Goal: Task Accomplishment & Management: Use online tool/utility

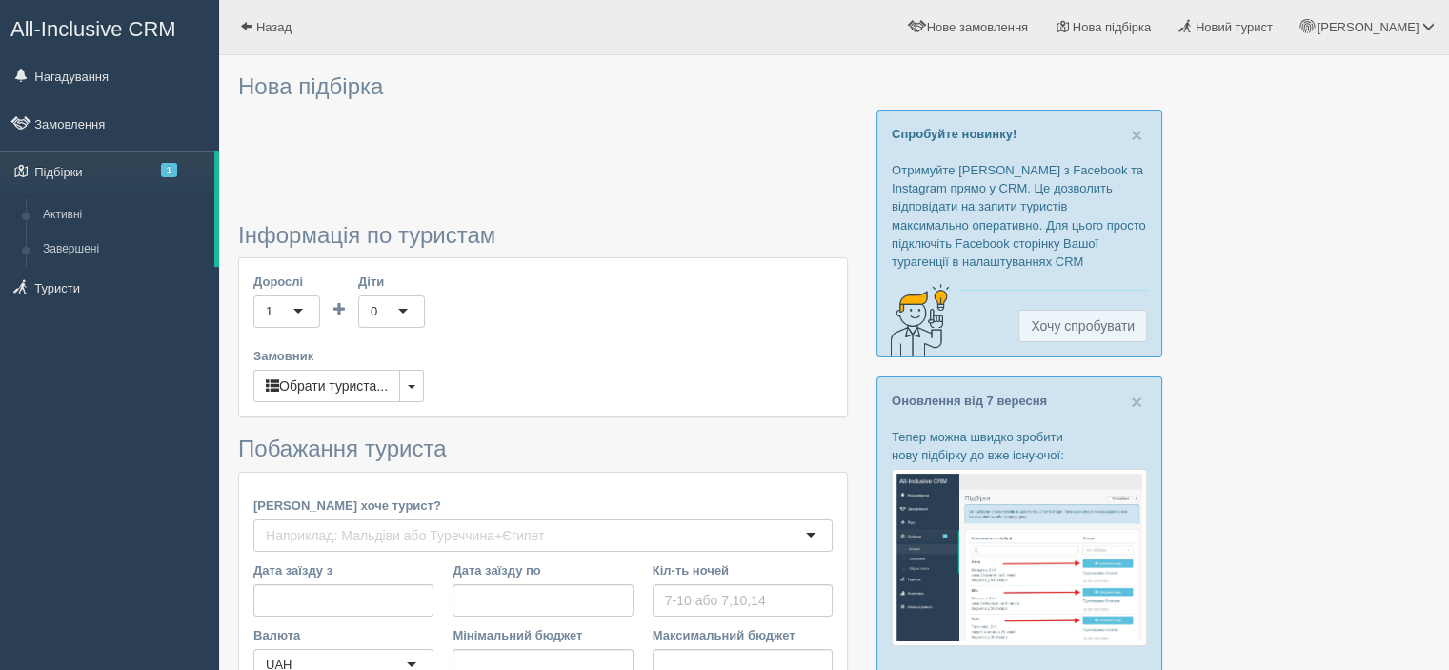
type input "10"
type input "616000"
type input "616100"
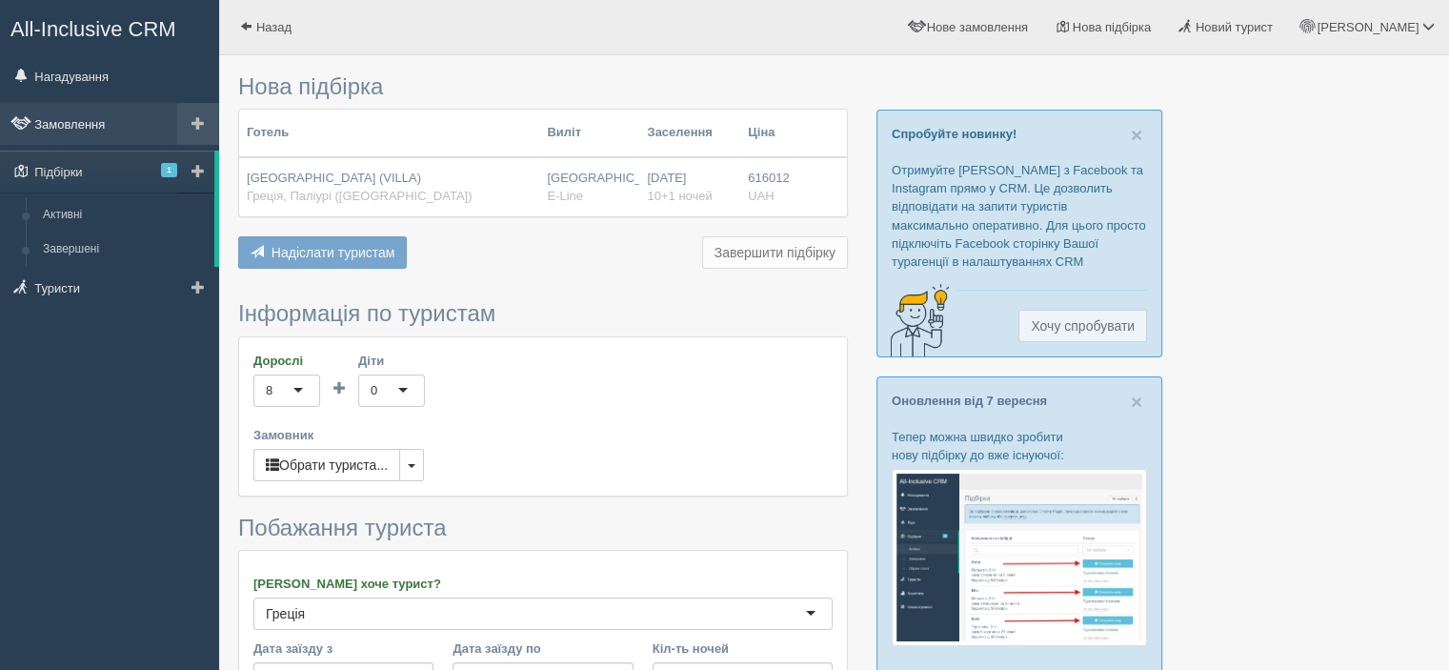
click at [84, 114] on link "Замовлення" at bounding box center [109, 124] width 219 height 42
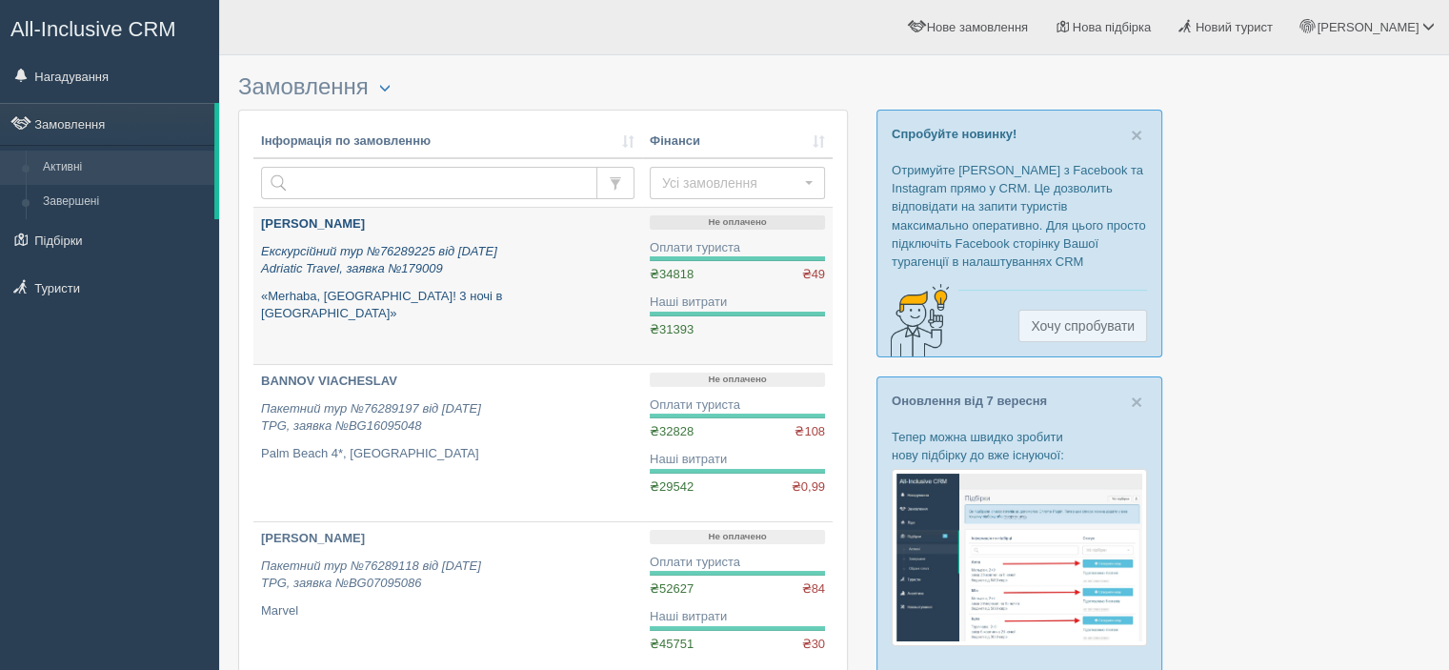
click at [365, 223] on b "KHARYTONENKO RYMMA" at bounding box center [313, 223] width 104 height 14
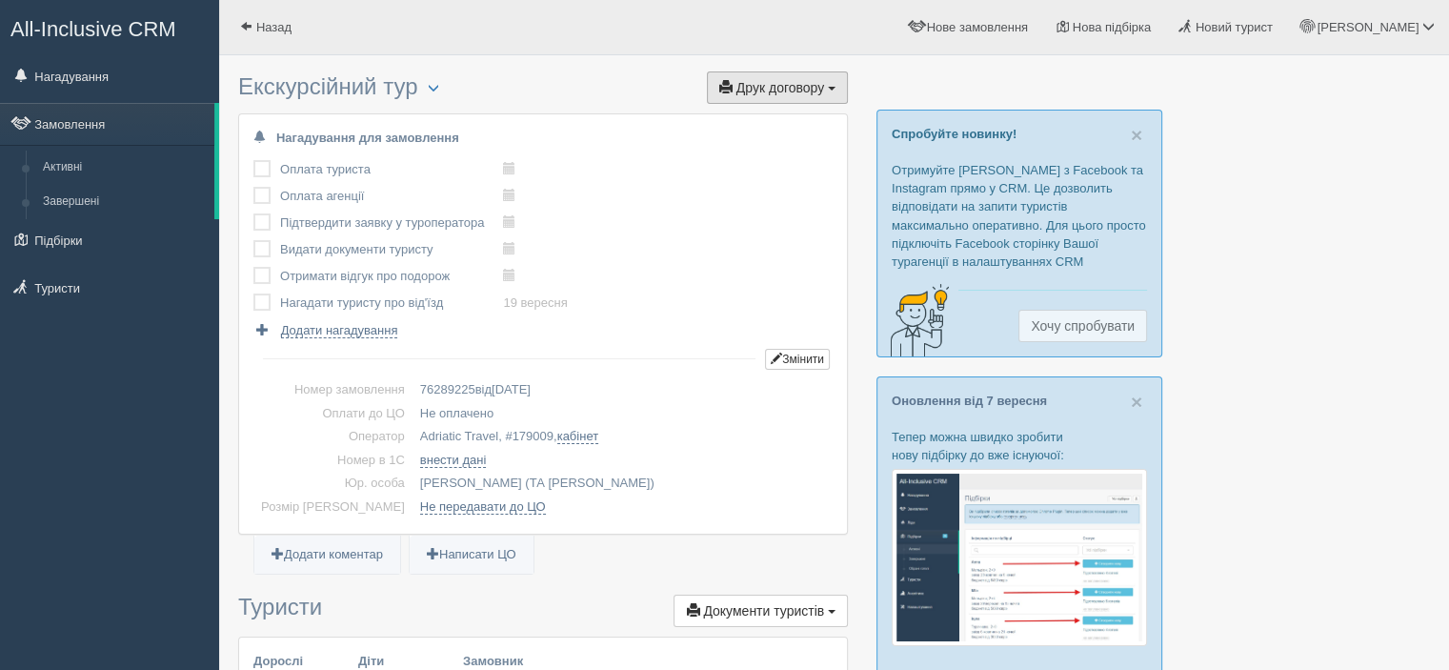
click at [781, 90] on span "Друк договору" at bounding box center [780, 87] width 88 height 15
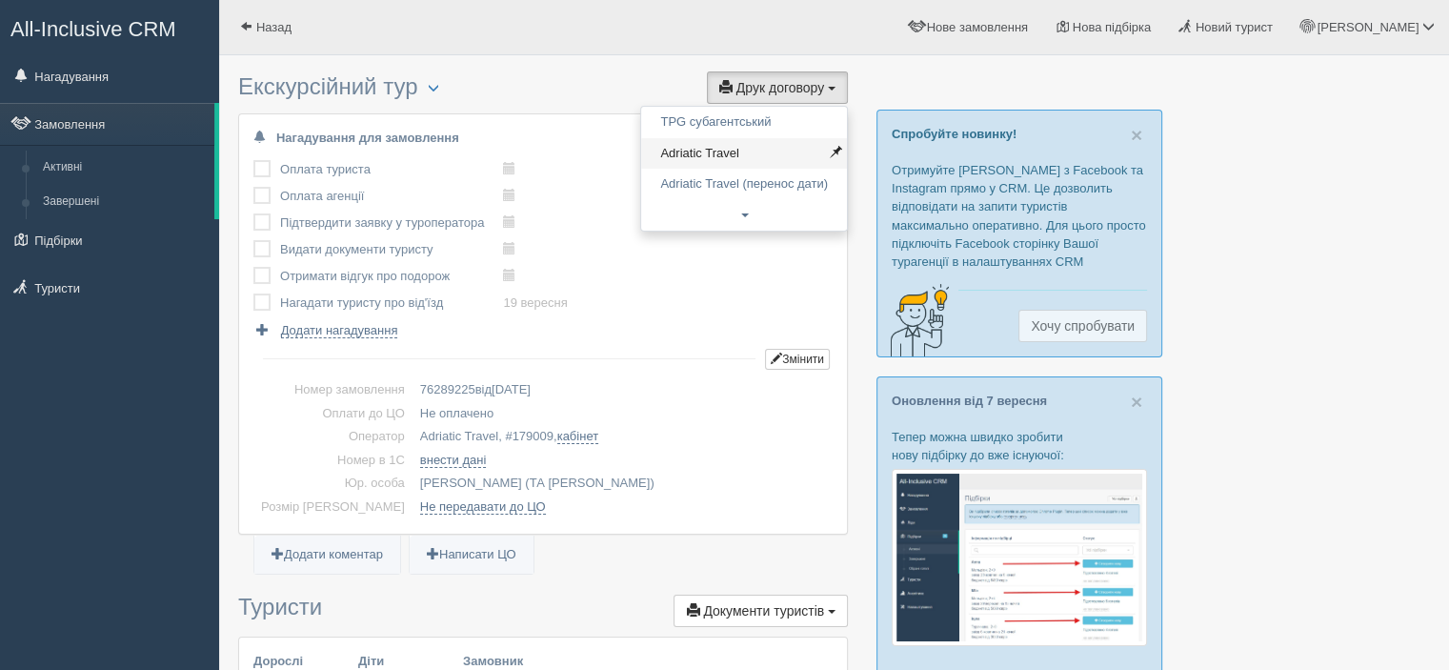
click at [754, 146] on link "Adriatic Travel" at bounding box center [744, 153] width 206 height 31
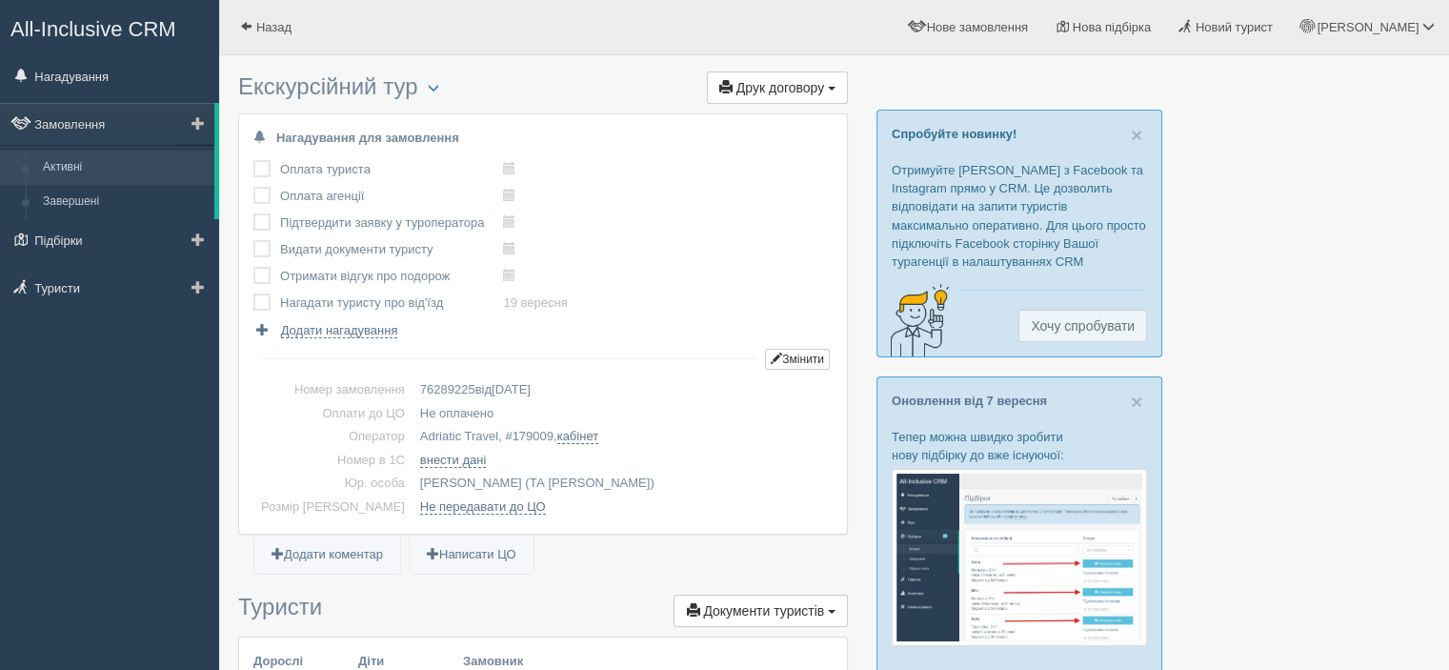
click at [55, 170] on link "Активні" at bounding box center [124, 168] width 180 height 34
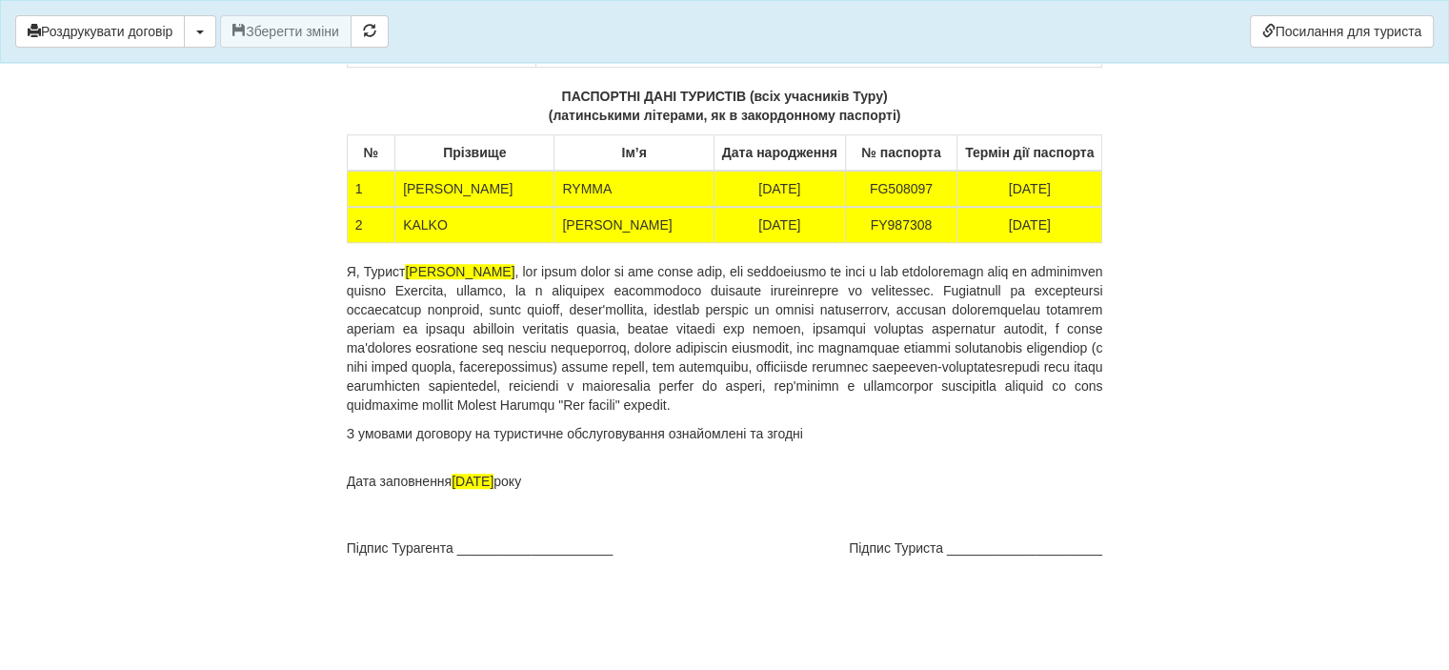
scroll to position [15717, 0]
drag, startPoint x: 449, startPoint y: 301, endPoint x: 406, endPoint y: 304, distance: 43.0
click at [406, 243] on td "KALKO" at bounding box center [474, 225] width 159 height 36
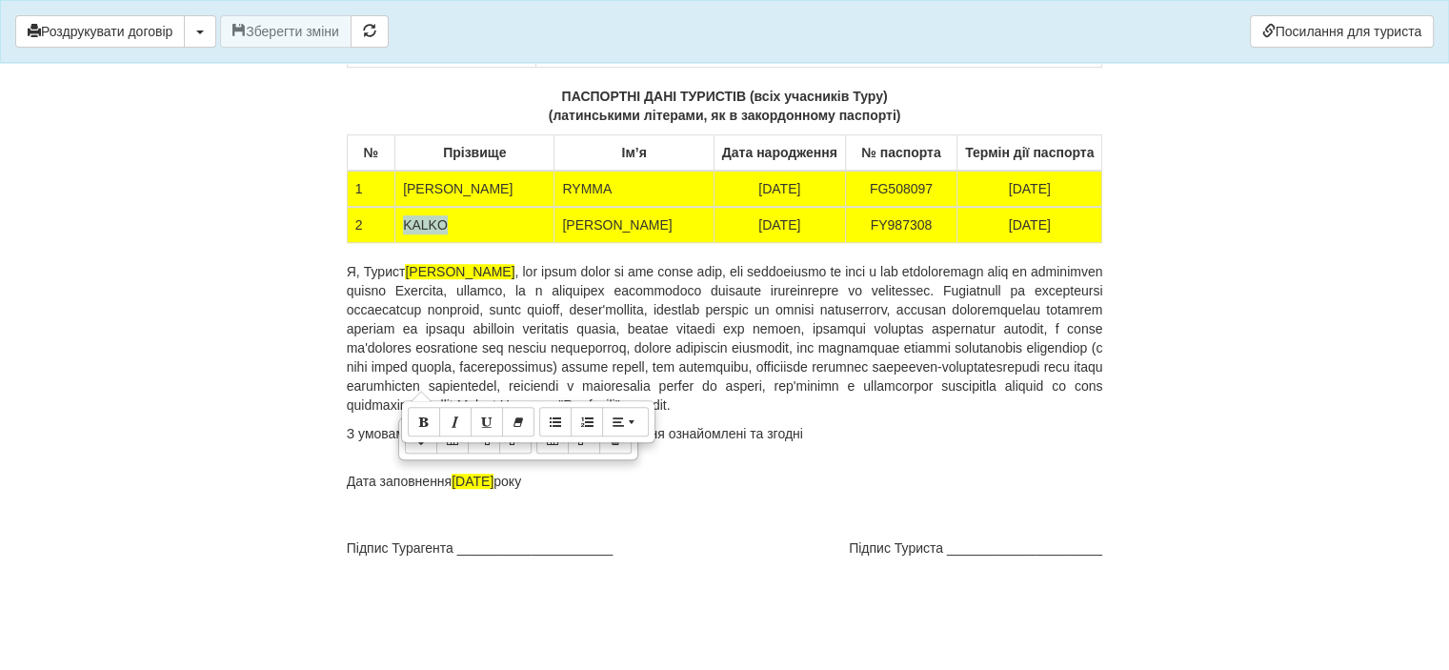
copy td "KALKO"
click at [448, 414] on p "Я, Турист KHARYTONENKO RYMMA" at bounding box center [725, 338] width 756 height 152
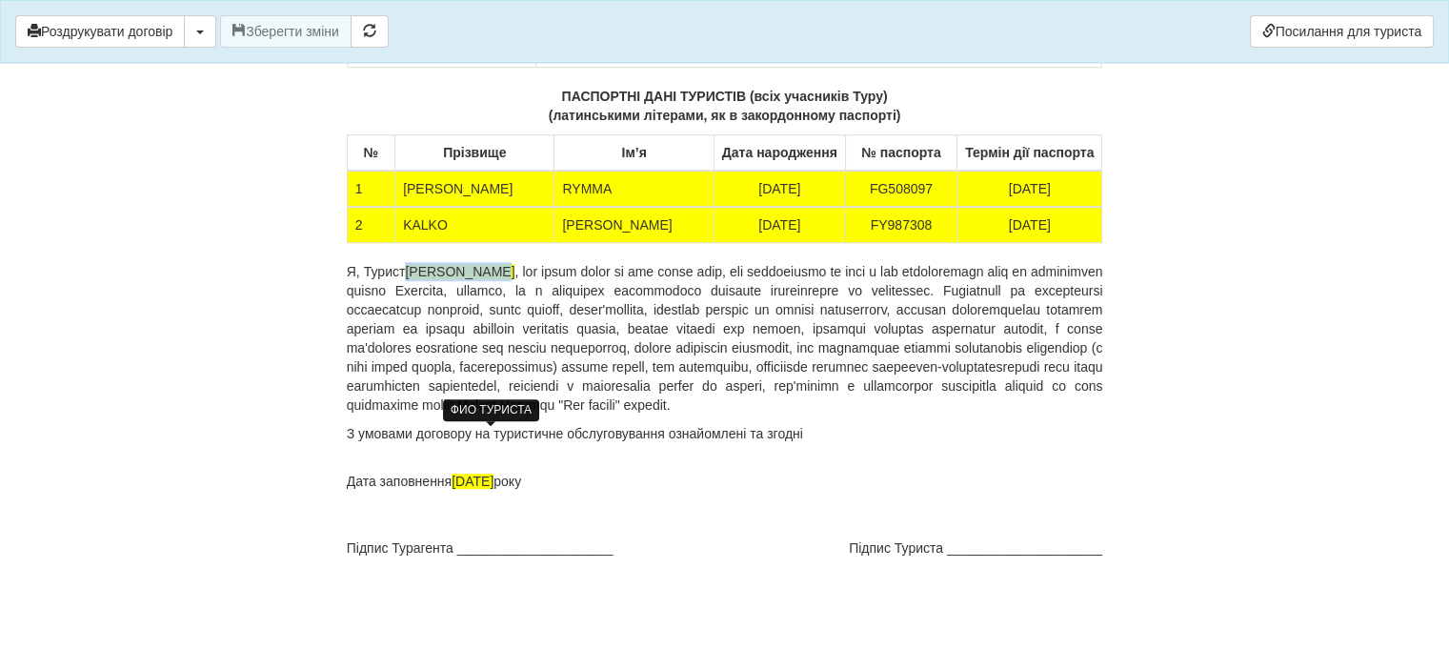
drag, startPoint x: 489, startPoint y: 353, endPoint x: 409, endPoint y: 353, distance: 80.0
click at [409, 279] on span "KHARYTONENKO RYMMA" at bounding box center [460, 271] width 110 height 15
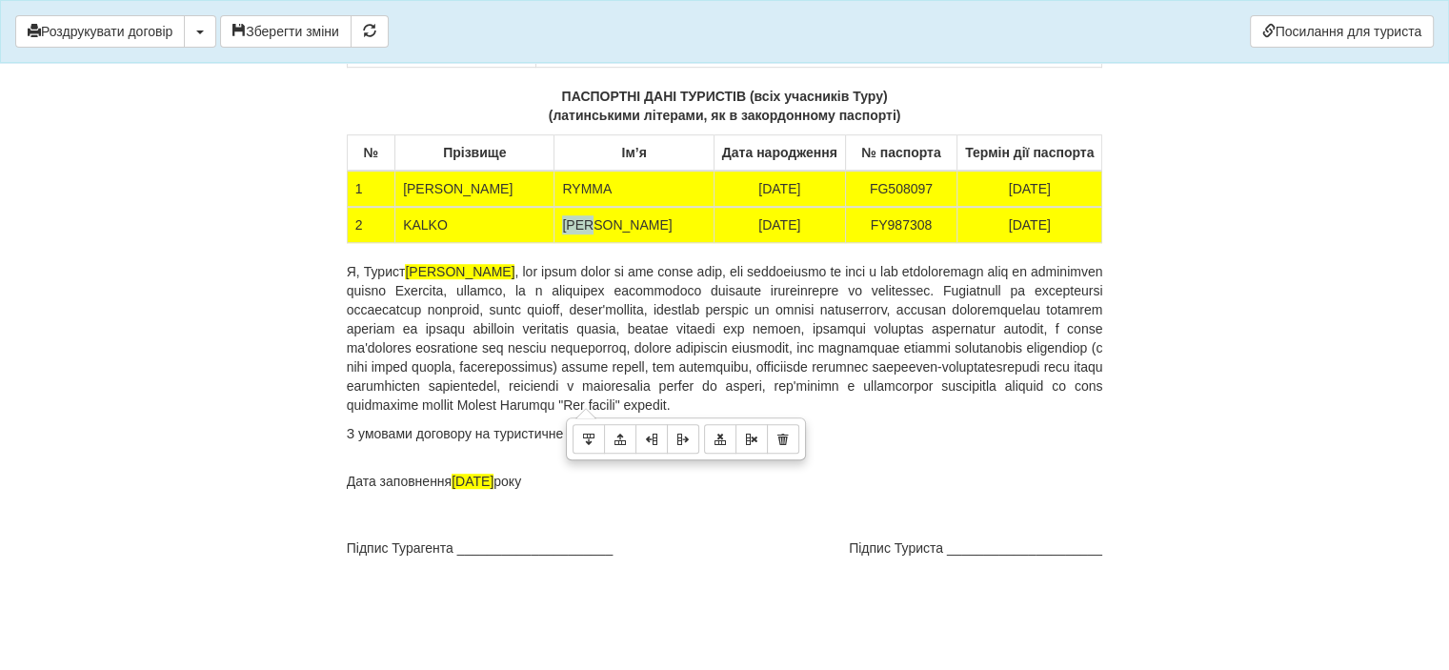
drag, startPoint x: 629, startPoint y: 304, endPoint x: 573, endPoint y: 305, distance: 55.3
click at [573, 243] on td "ANNA" at bounding box center [633, 225] width 159 height 36
copy td "ANNA"
drag, startPoint x: 512, startPoint y: 352, endPoint x: 469, endPoint y: 350, distance: 43.9
click at [469, 279] on span "KALKO RYMMA" at bounding box center [460, 271] width 110 height 15
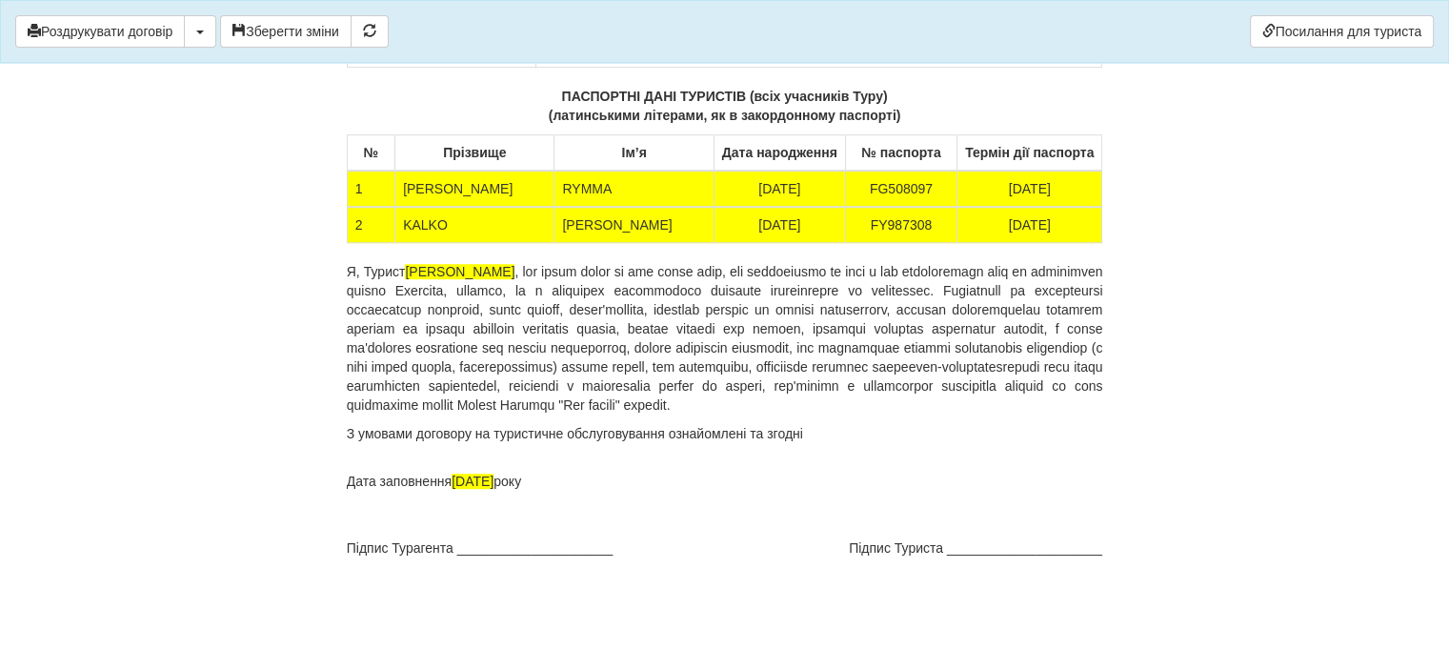
drag, startPoint x: 494, startPoint y: 355, endPoint x: 408, endPoint y: 350, distance: 86.9
click at [408, 350] on p "Я, Турист KALKO ANNA" at bounding box center [725, 338] width 756 height 152
drag, startPoint x: 431, startPoint y: 353, endPoint x: 411, endPoint y: 348, distance: 19.9
click at [411, 348] on p "Я, Турист KALKO ANNA" at bounding box center [725, 338] width 756 height 152
click at [426, 279] on span "KALKO ANNA" at bounding box center [460, 271] width 110 height 15
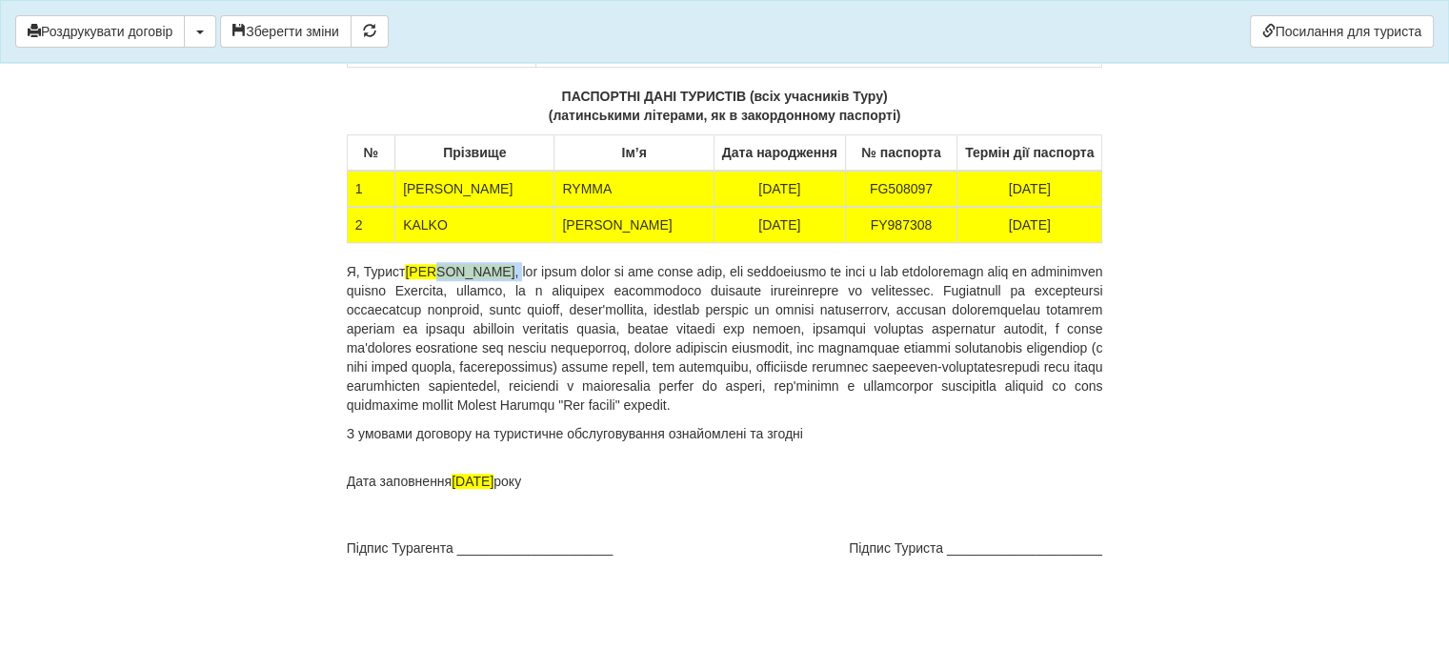
drag, startPoint x: 410, startPoint y: 352, endPoint x: 504, endPoint y: 354, distance: 94.3
click at [504, 354] on p "Я, Турист KALKO ANNA" at bounding box center [725, 338] width 756 height 152
click at [491, 279] on span "KALKO ANNA" at bounding box center [460, 271] width 110 height 15
drag, startPoint x: 491, startPoint y: 356, endPoint x: 475, endPoint y: 353, distance: 15.5
click at [490, 279] on span "KALKO ANNA" at bounding box center [460, 271] width 110 height 15
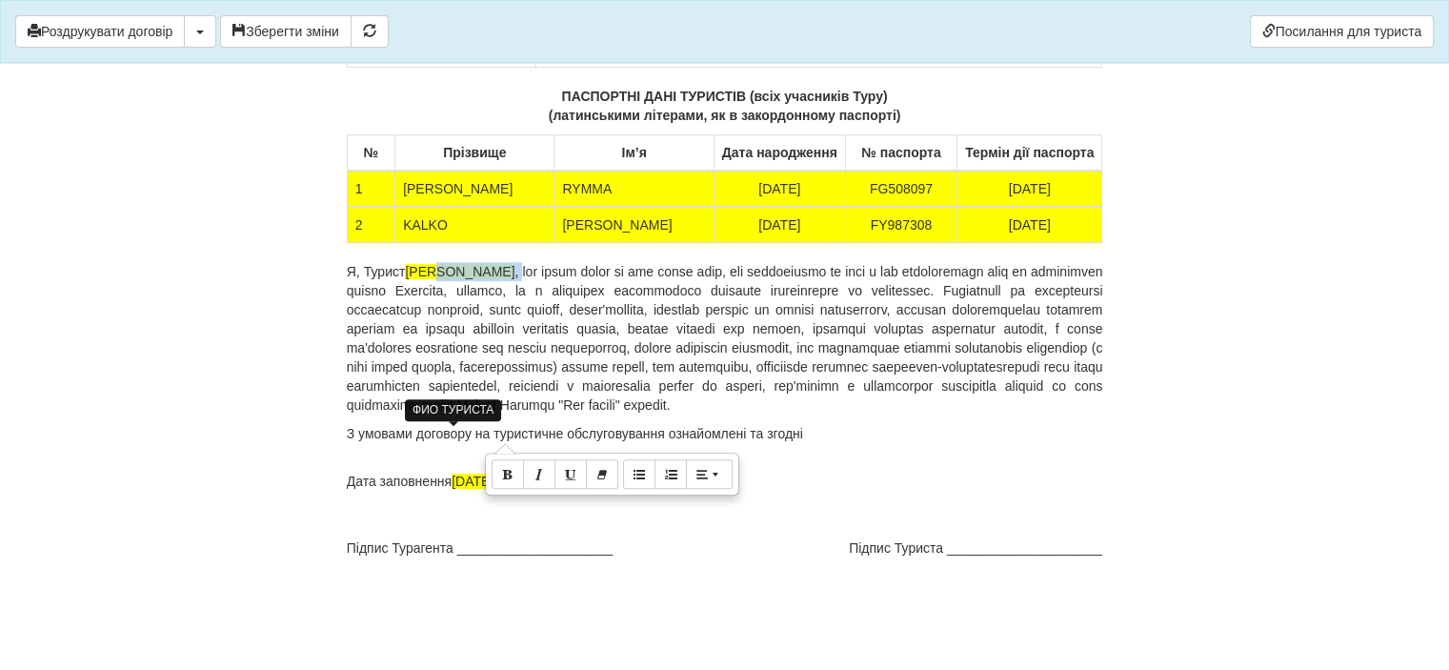
drag, startPoint x: 429, startPoint y: 356, endPoint x: 411, endPoint y: 434, distance: 80.0
click at [429, 279] on span "KALKO ANNA" at bounding box center [460, 271] width 110 height 15
click at [413, 414] on p "Я, Турист KALKO ANNA" at bounding box center [725, 338] width 756 height 152
drag, startPoint x: 408, startPoint y: 355, endPoint x: 493, endPoint y: 354, distance: 85.7
click at [493, 354] on p "Я, Турист KALKO ANNA" at bounding box center [725, 338] width 756 height 152
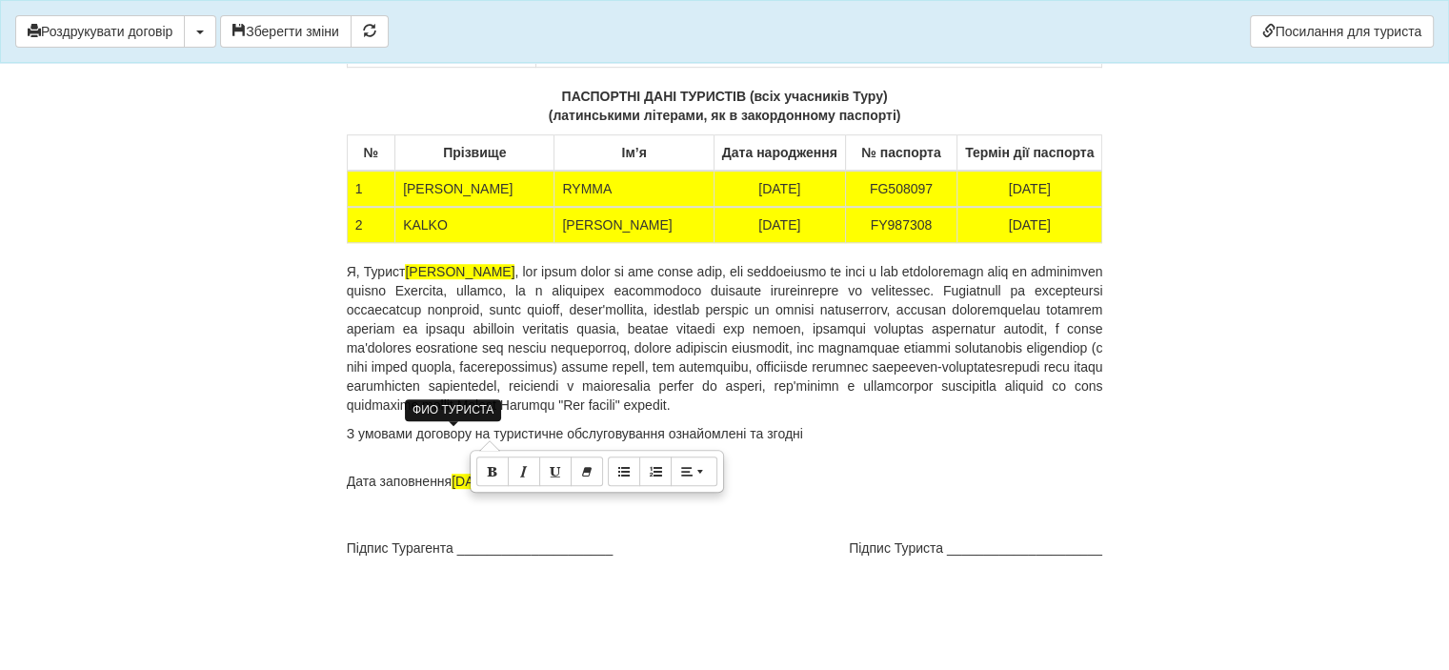
copy span "KALKO ANNA"
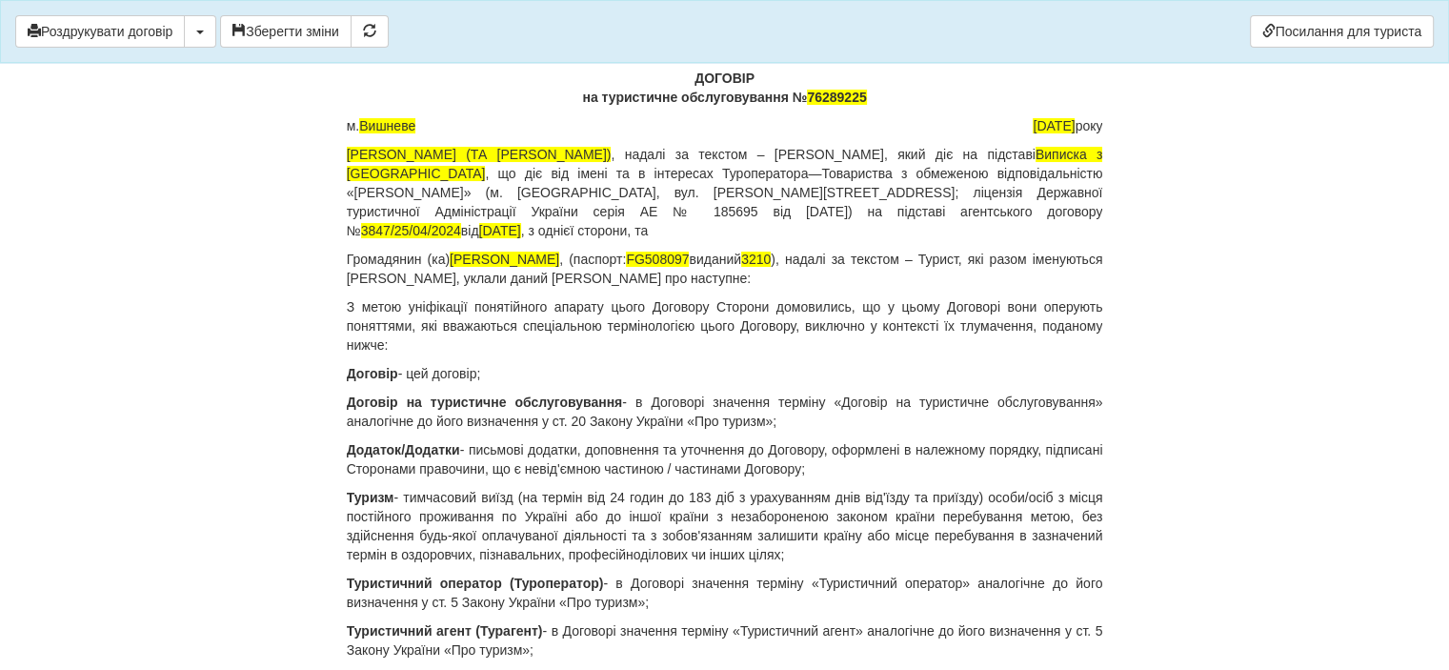
scroll to position [0, 0]
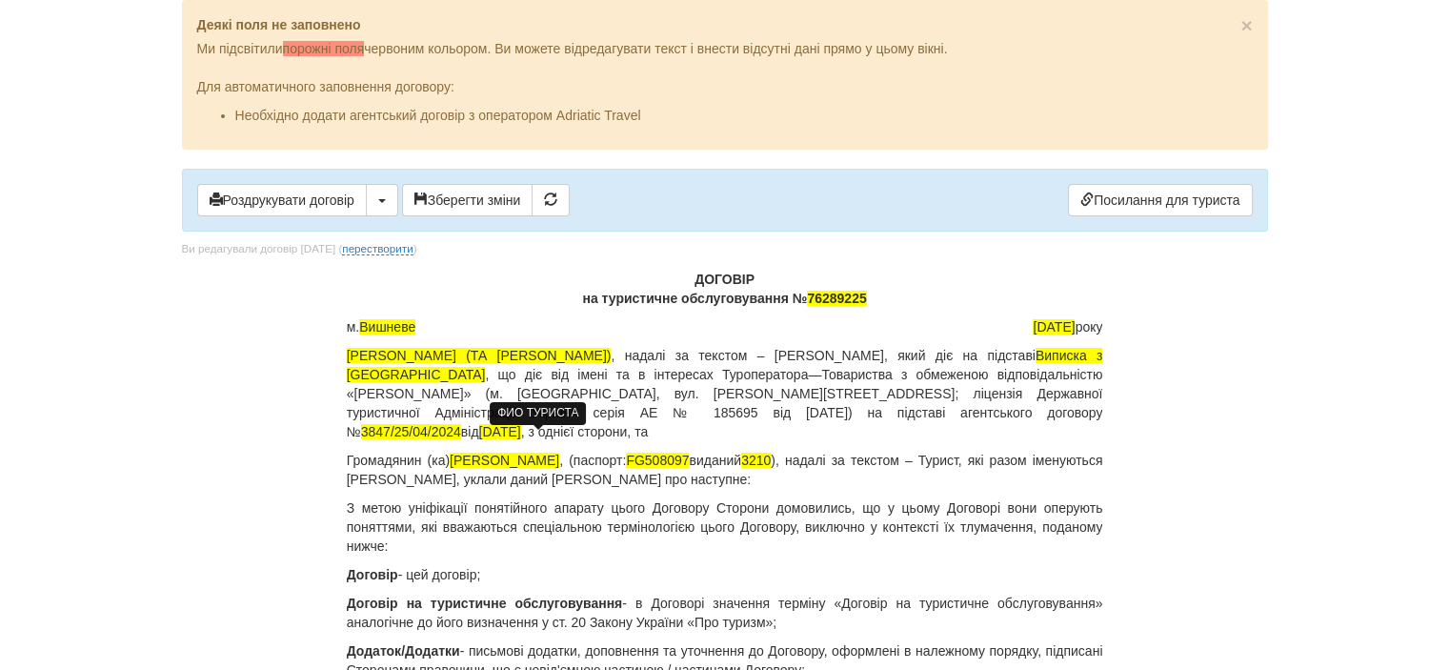
click at [558, 452] on span "KHARYTONENKO RYMMA" at bounding box center [505, 459] width 110 height 15
drag, startPoint x: 619, startPoint y: 443, endPoint x: 456, endPoint y: 439, distance: 162.9
click at [456, 452] on span "KHARYTONENKO RYMMA" at bounding box center [505, 459] width 110 height 15
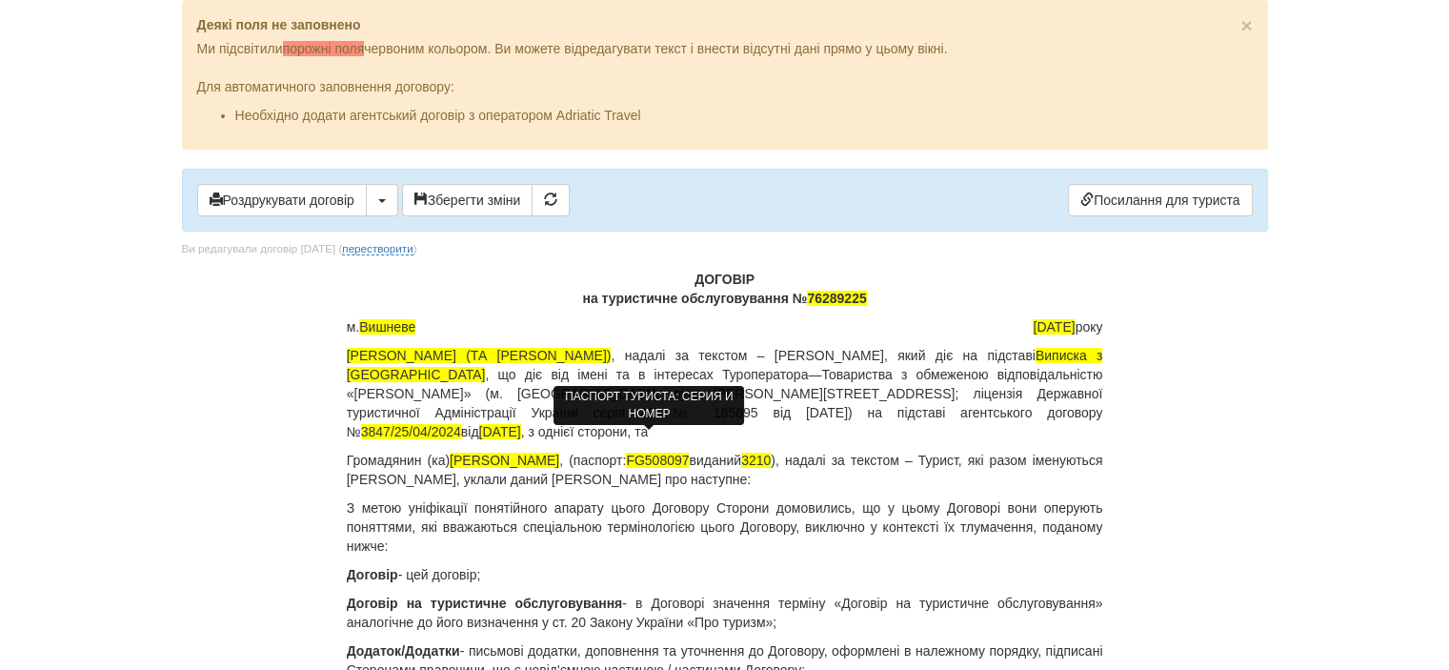
click at [661, 452] on span "FG508097" at bounding box center [657, 459] width 63 height 15
click at [679, 452] on span "FG508097" at bounding box center [657, 459] width 63 height 15
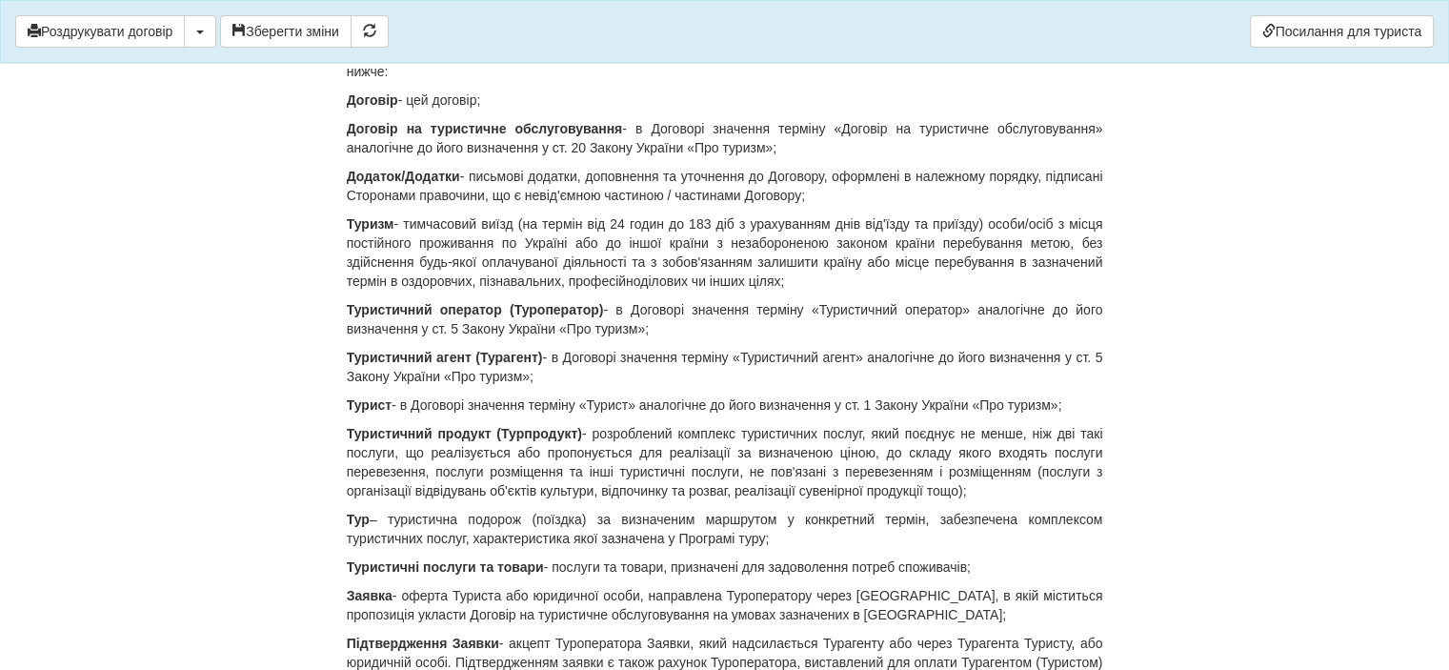
scroll to position [191, 0]
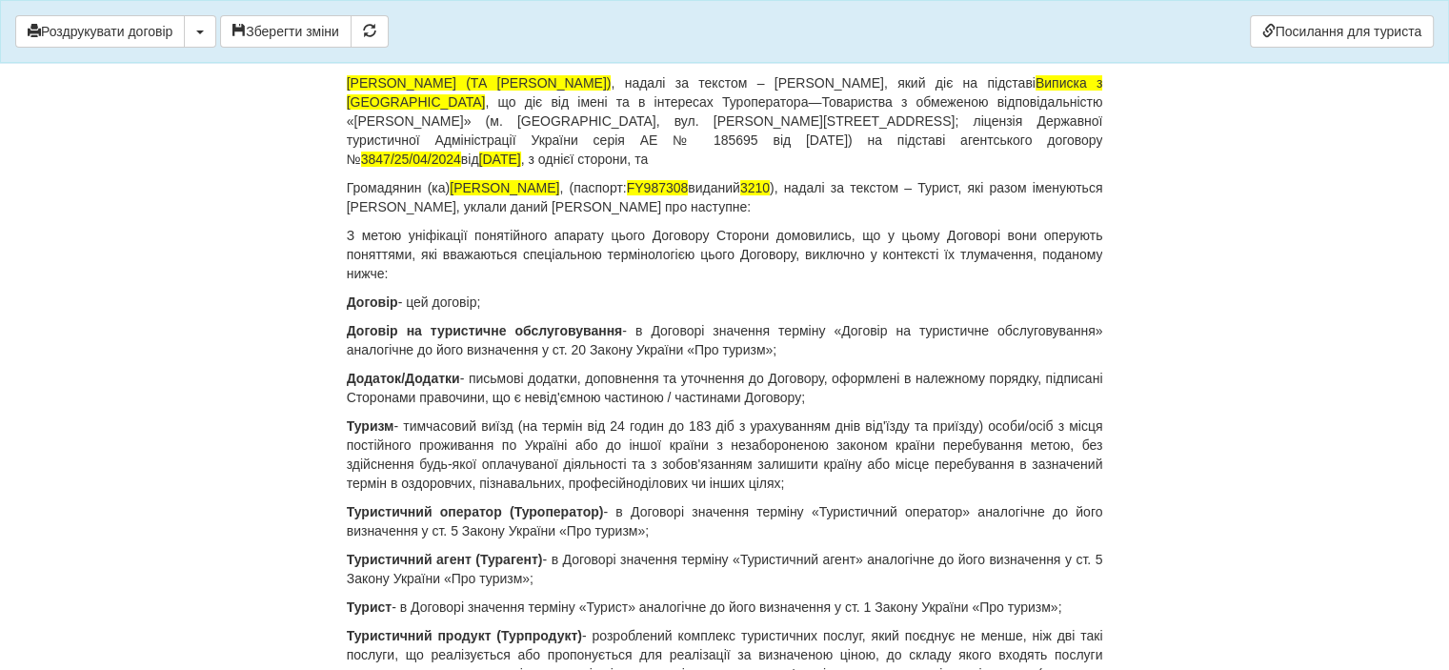
drag, startPoint x: 540, startPoint y: 169, endPoint x: 452, endPoint y: 163, distance: 87.8
click at [452, 178] on p "Громадянин (ка) KALKO ANNA , (паспорт: FY987308 виданий 3210 ), надалі за текст…" at bounding box center [725, 197] width 756 height 38
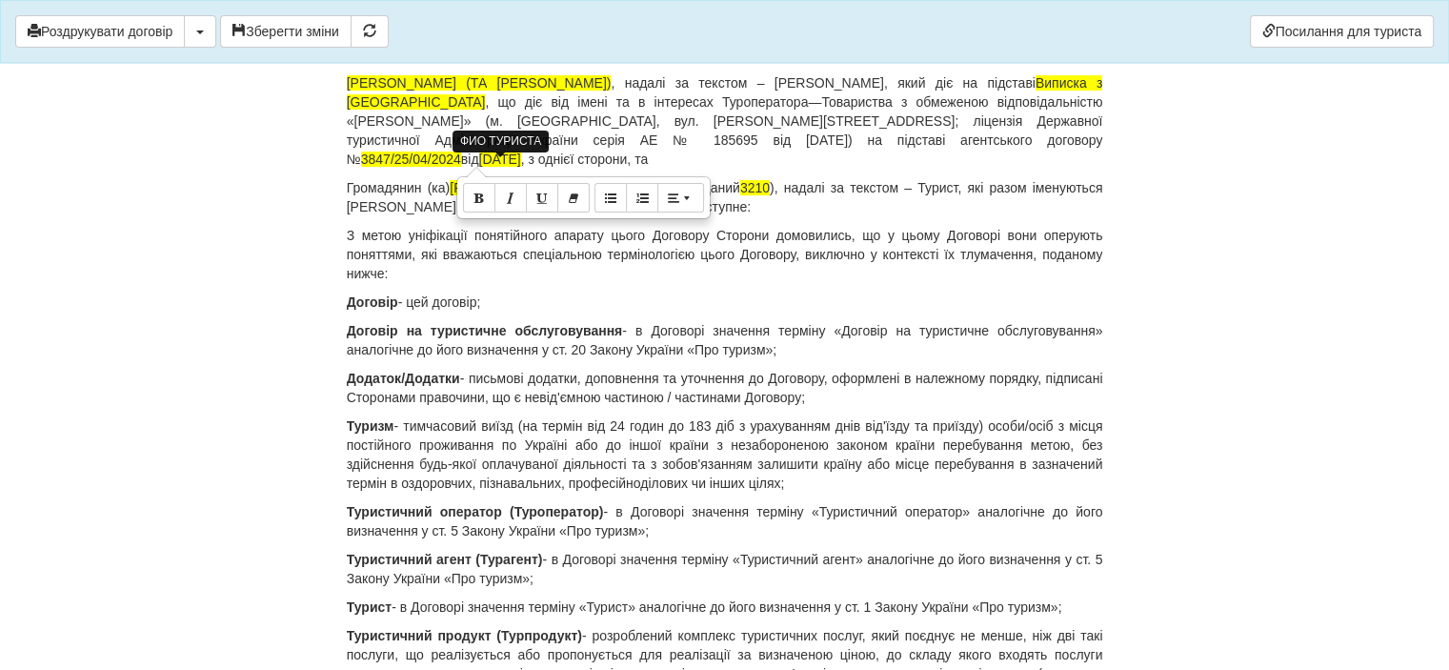
copy span "[PERSON_NAME]"
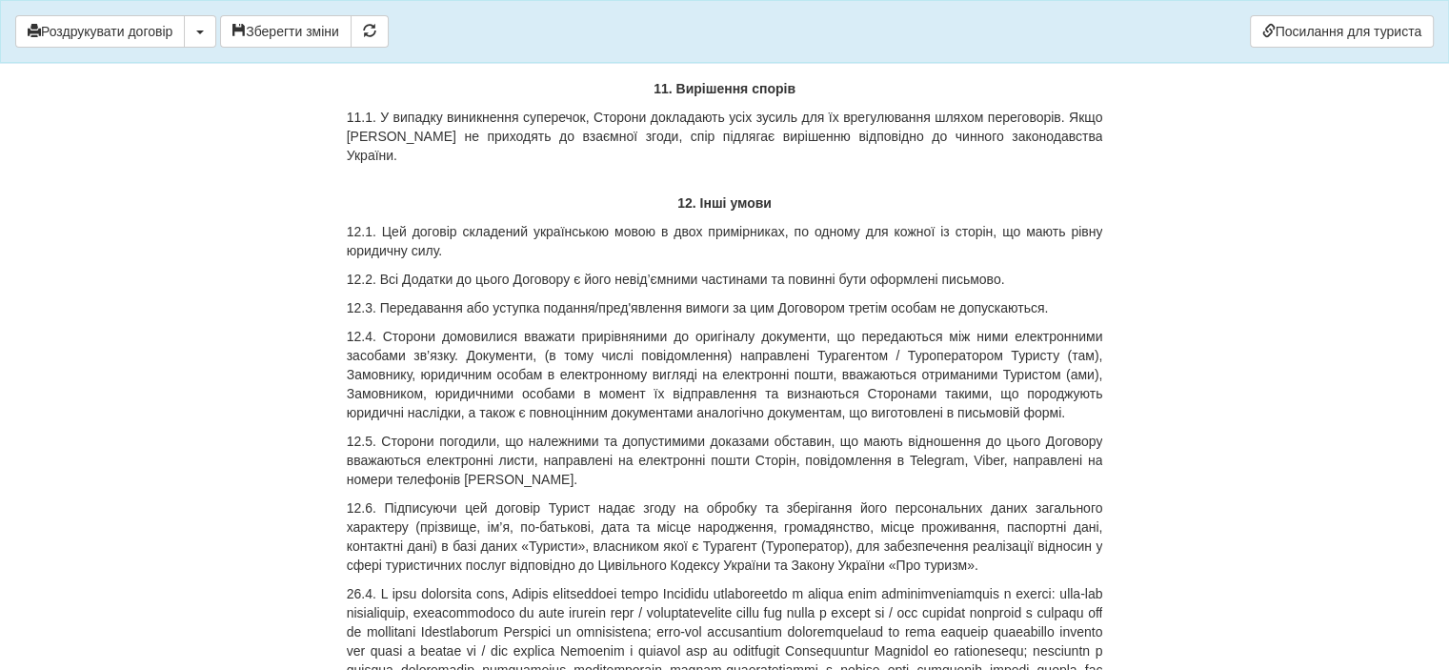
scroll to position [14193, 0]
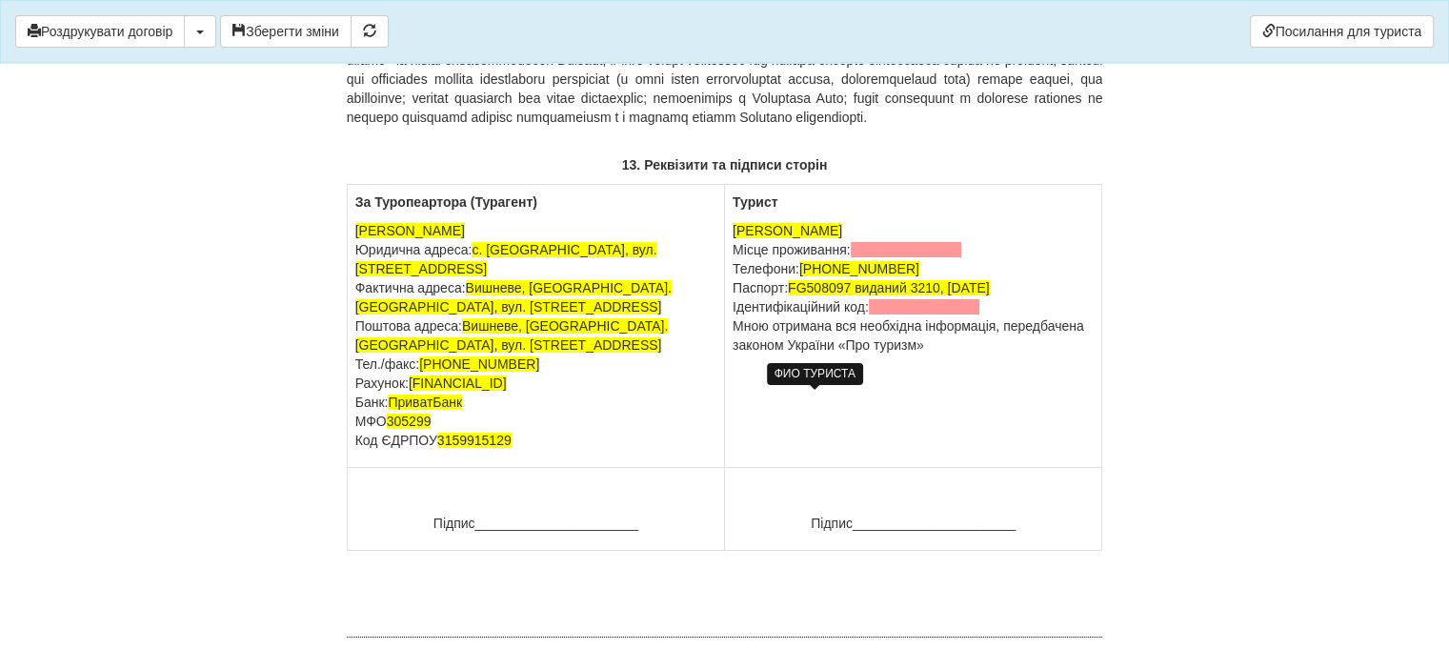
click at [842, 238] on span "KHARYTONENKO RYMMA" at bounding box center [788, 230] width 110 height 15
drag, startPoint x: 896, startPoint y: 395, endPoint x: 728, endPoint y: 392, distance: 168.6
click at [728, 392] on td "Турист KHARYTONENKO RYMMA Місце проживання: Телефони: +380 66 060 2820 Паспорт:…" at bounding box center [913, 326] width 377 height 283
click at [853, 295] on span "FG508097 виданий 3210, 02.06.2017" at bounding box center [889, 287] width 202 height 15
click at [1016, 354] on p "KALKO ANNA Місце проживання: Телефони: +380 66 060 2820 Паспорт: FY987308 видан…" at bounding box center [913, 287] width 361 height 133
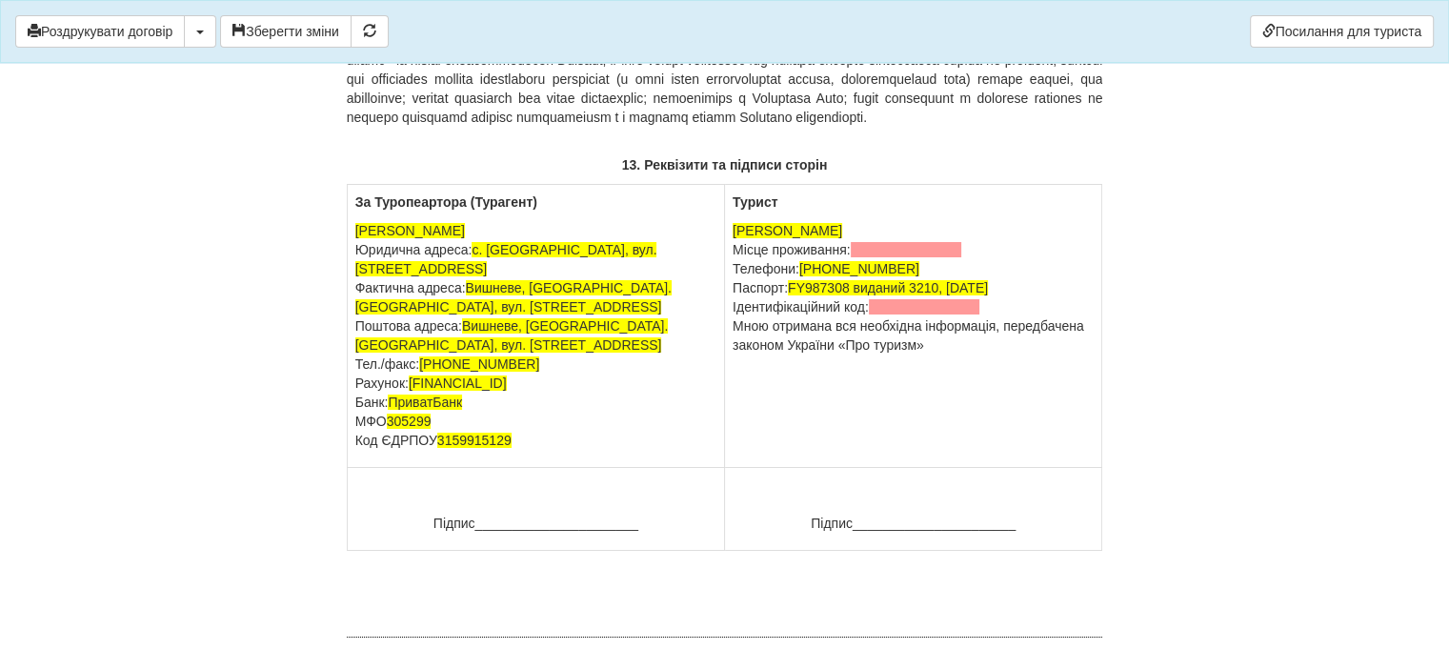
click at [884, 257] on span at bounding box center [906, 249] width 111 height 15
click at [886, 276] on span "+380 66 060 2820" at bounding box center [859, 268] width 120 height 15
click at [909, 276] on span "+380 66 060 2820" at bounding box center [859, 268] width 120 height 15
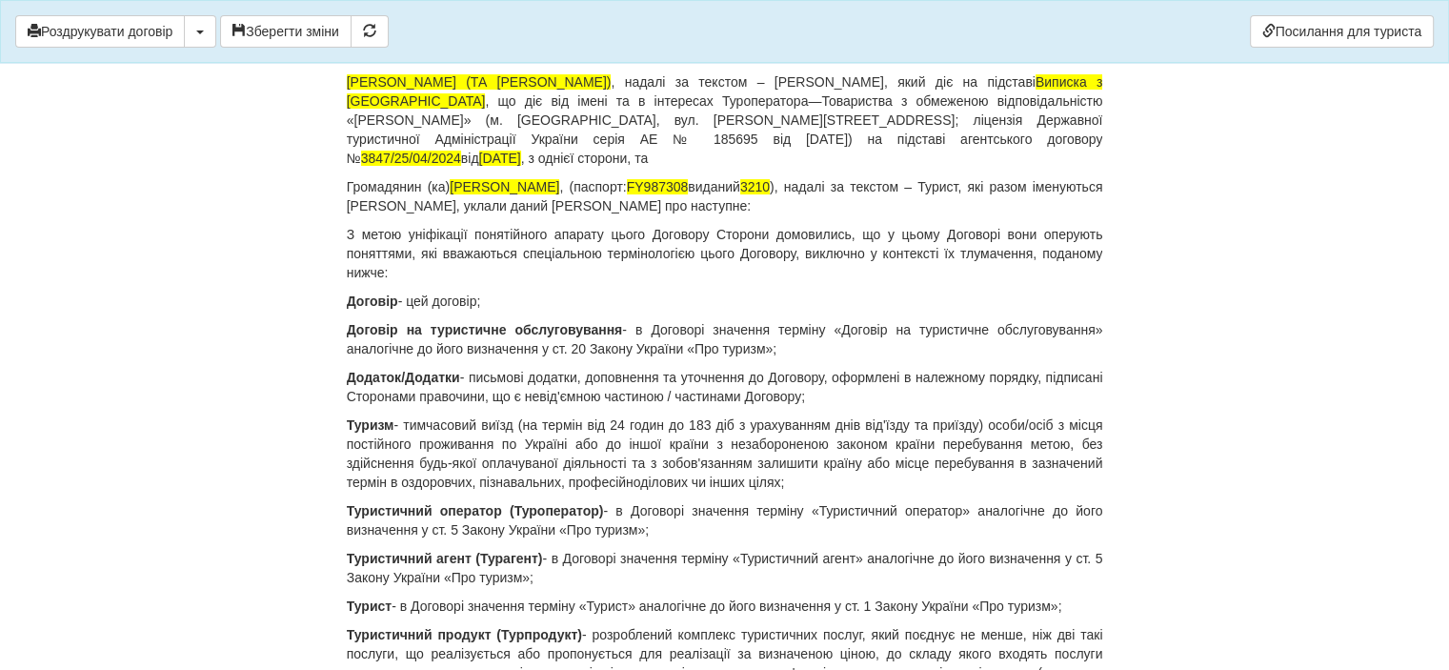
scroll to position [152, 0]
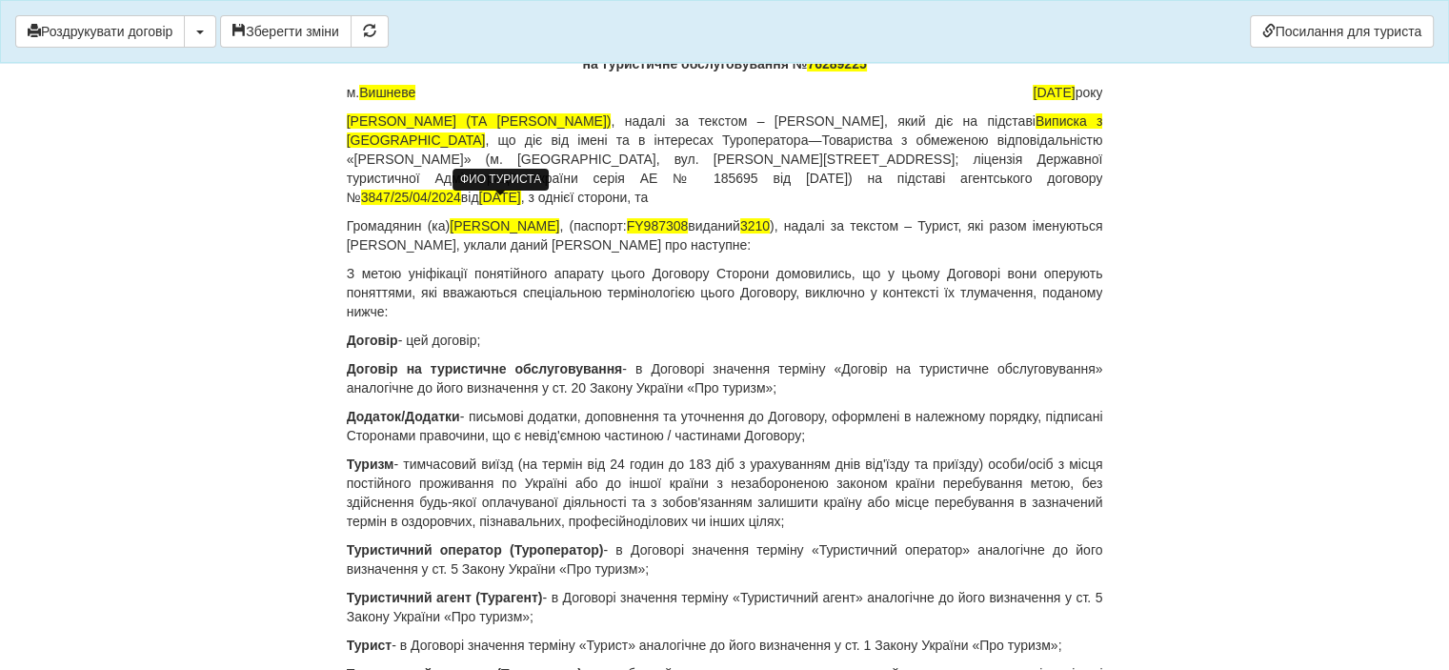
drag, startPoint x: 543, startPoint y: 205, endPoint x: 455, endPoint y: 202, distance: 87.7
click at [455, 218] on span "[PERSON_NAME]" at bounding box center [505, 225] width 110 height 15
copy span "[PERSON_NAME]"
click at [1366, 350] on body "× Деякі поля не заповнено Ми підсвітили порожні поля червоним кольором. Ви може…" at bounding box center [724, 183] width 1449 height 670
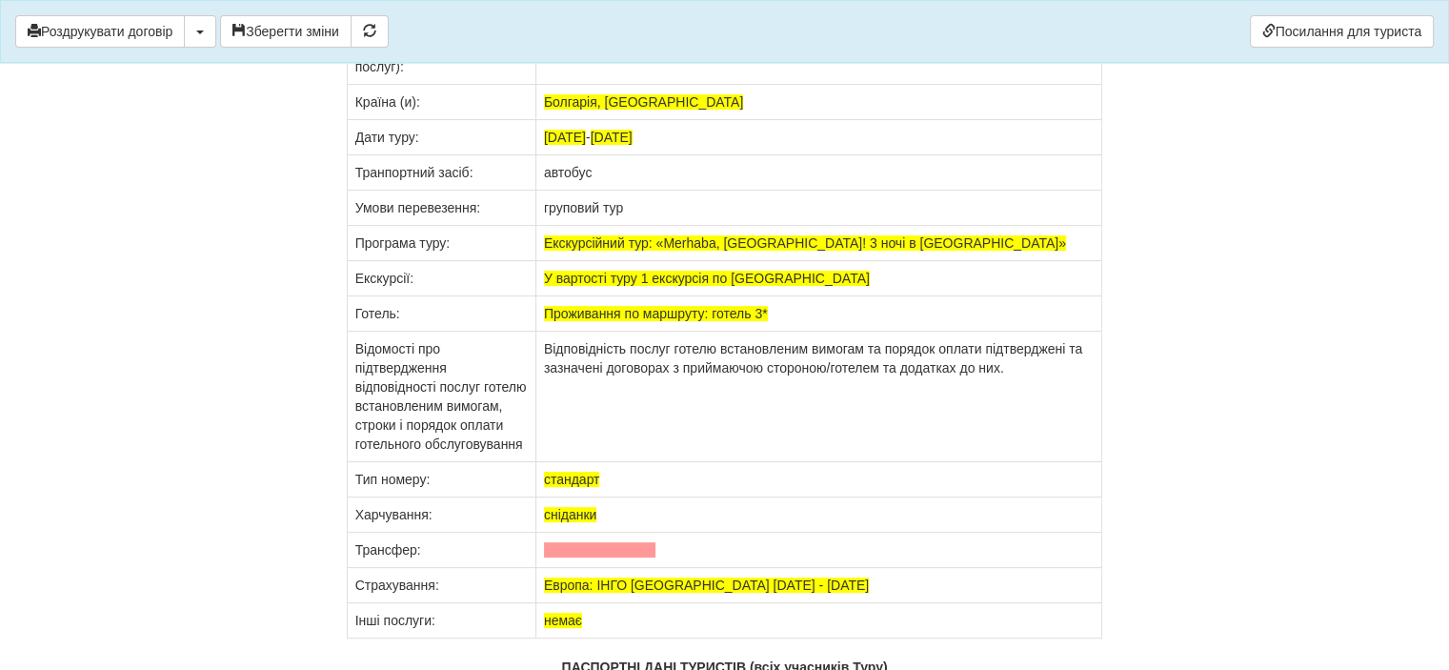
scroll to position [14969, 0]
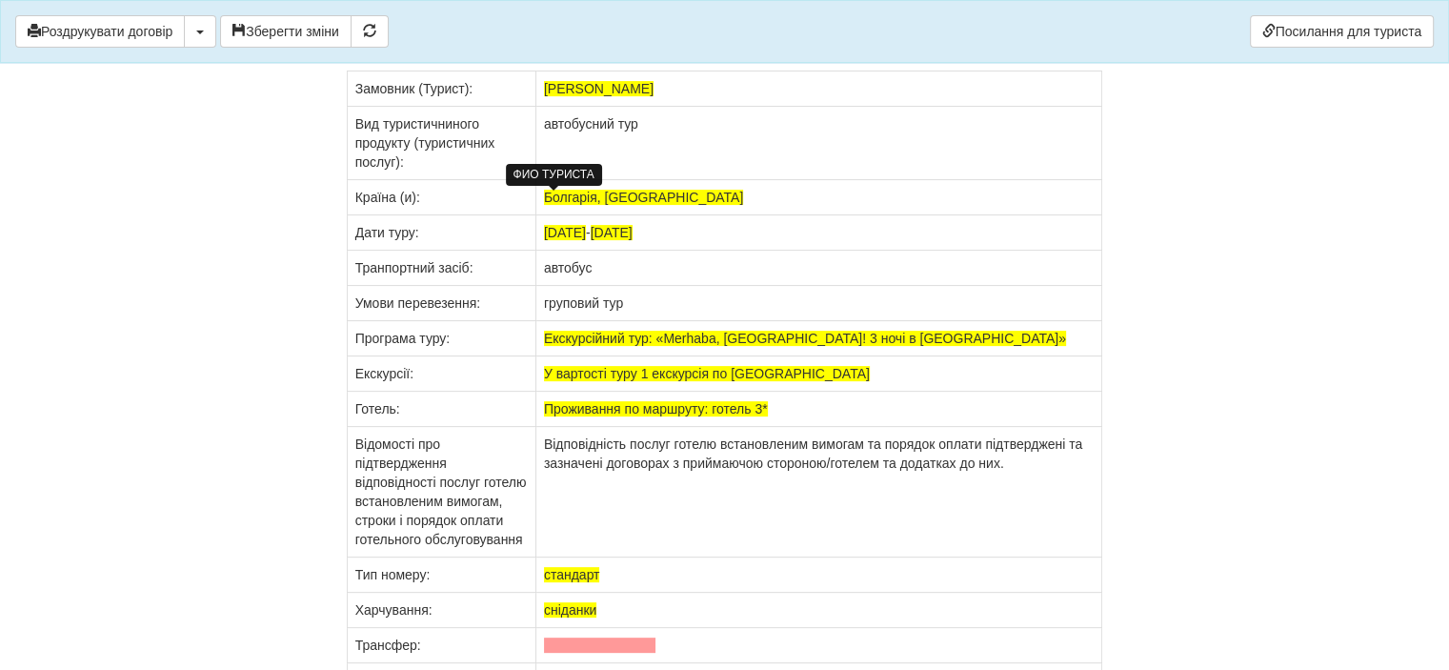
drag, startPoint x: 636, startPoint y: 200, endPoint x: 472, endPoint y: 198, distance: 163.8
click at [472, 61] on p "Я, громадянин (ка) KHARYTONENKO RYMMA замовляю у Туроператора організацію створ…" at bounding box center [725, 42] width 756 height 38
drag, startPoint x: 706, startPoint y: 255, endPoint x: 537, endPoint y: 254, distance: 168.6
click at [537, 107] on td "KHARYTONENKO RYMMA" at bounding box center [818, 88] width 567 height 35
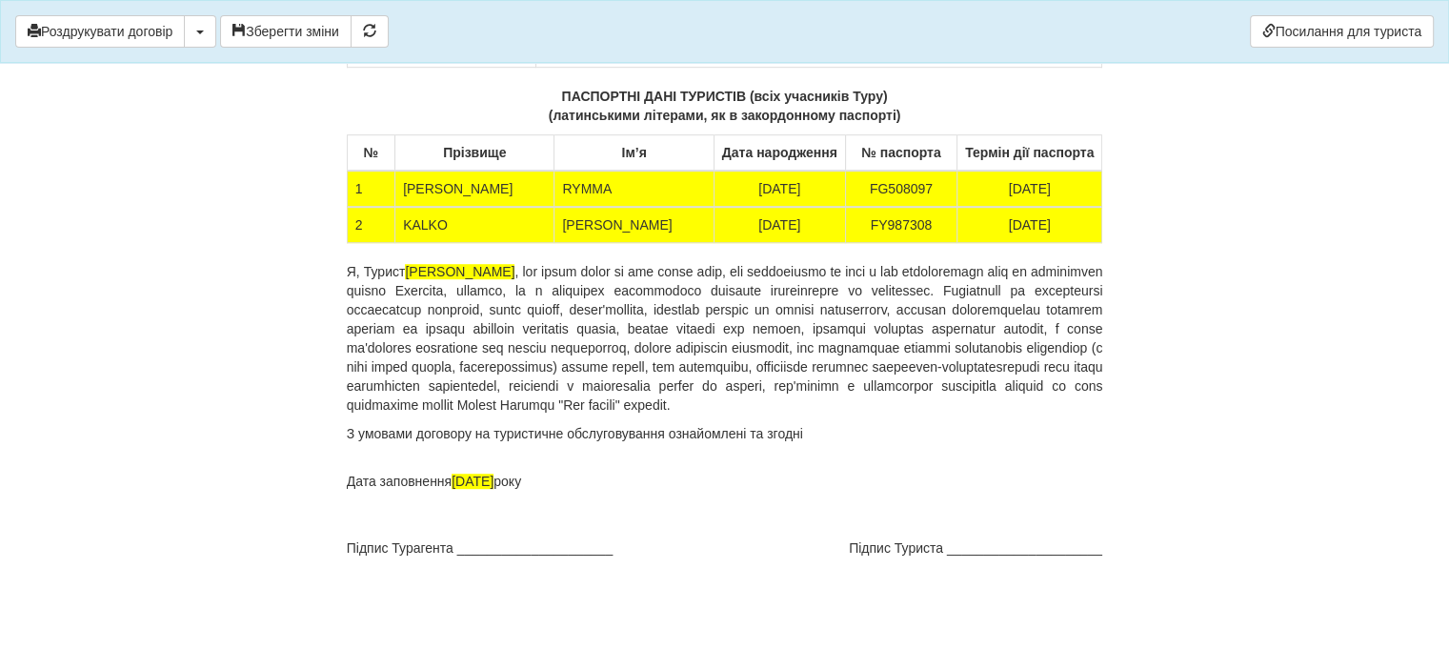
scroll to position [15800, 0]
click at [286, 31] on button "Зберегти зміни" at bounding box center [285, 31] width 131 height 32
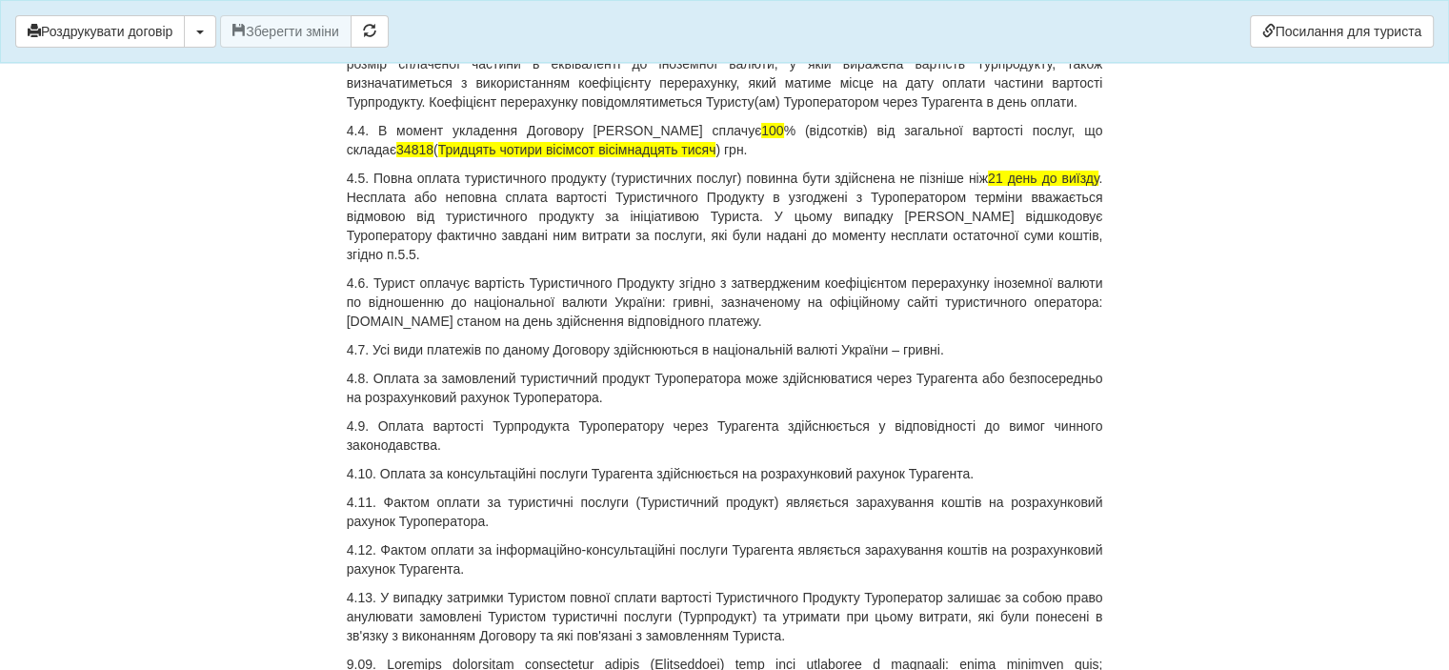
scroll to position [6858, 0]
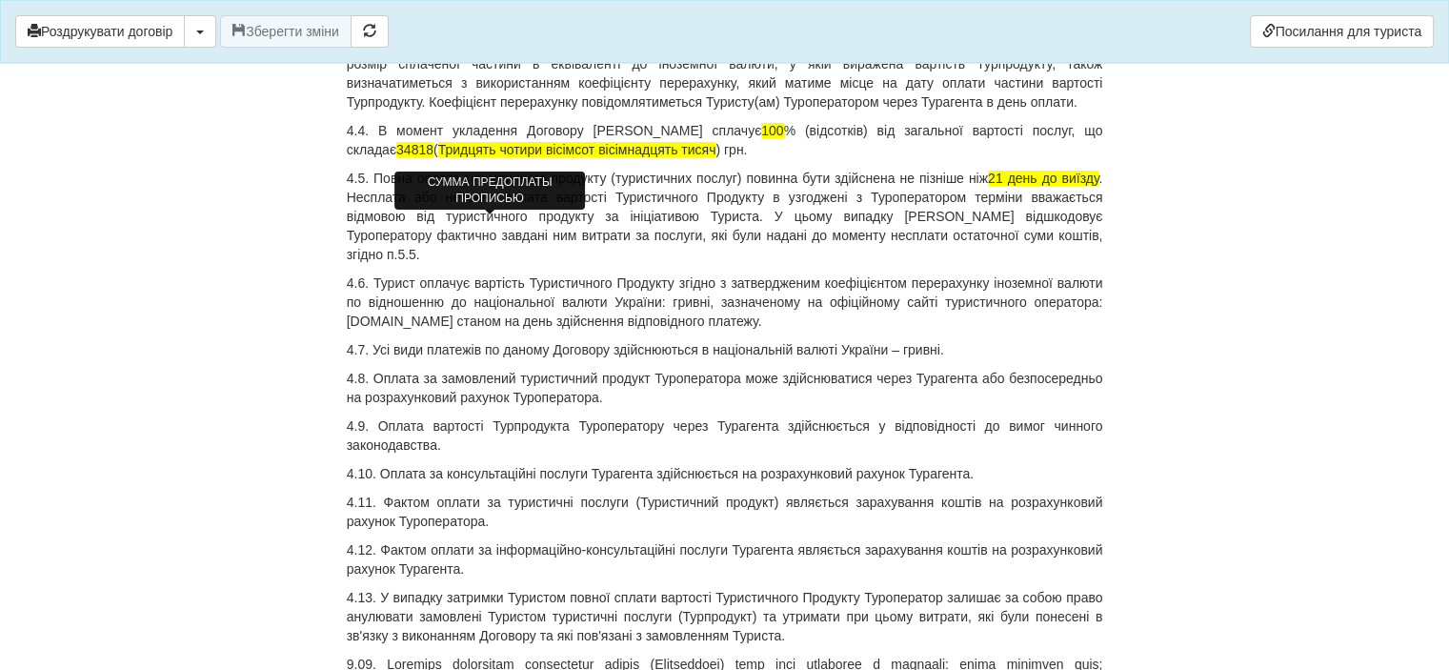
click at [455, 157] on span "Тридцять чотири вісімсот вісімнадцять тисяч" at bounding box center [577, 149] width 278 height 15
click at [457, 157] on span "Тридцять чотири вісімсот вісімнадцять тисяч" at bounding box center [577, 149] width 278 height 15
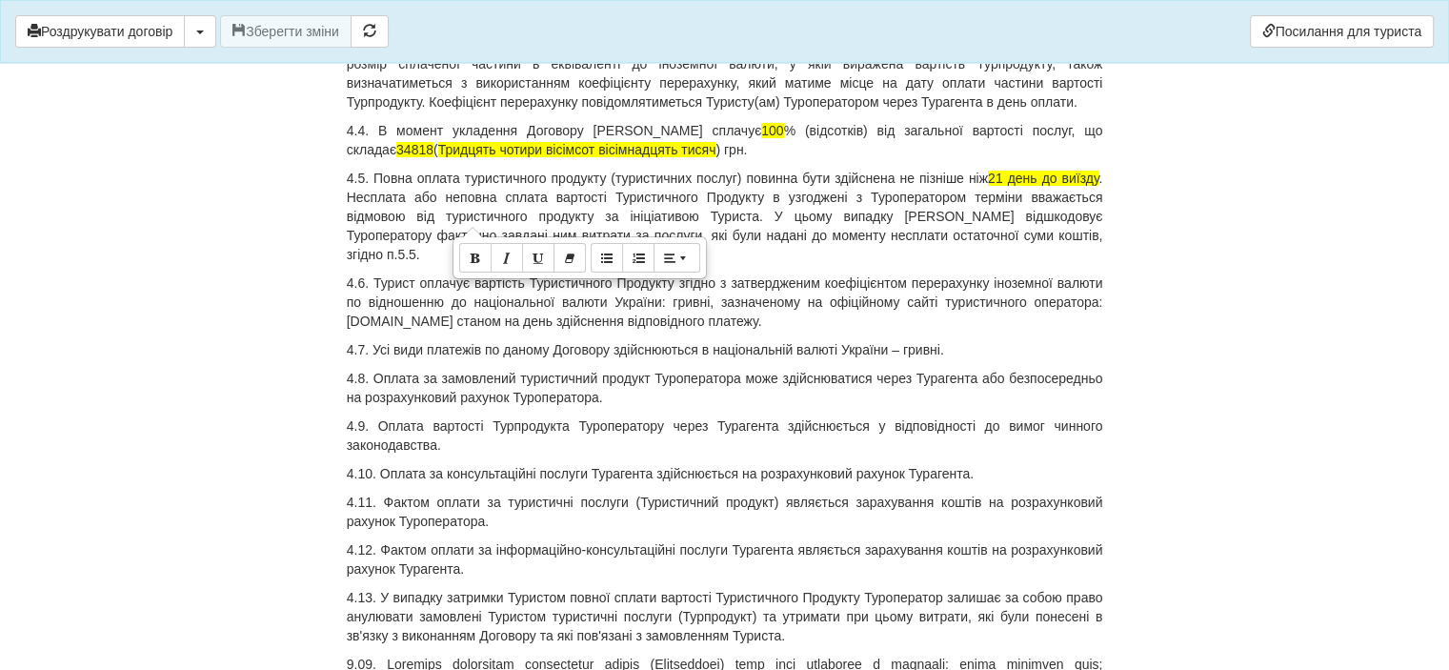
click at [612, 159] on p "4.4. В момент укладення Договору Турист сплачує 100 % (відсотків) від загальної…" at bounding box center [725, 140] width 756 height 38
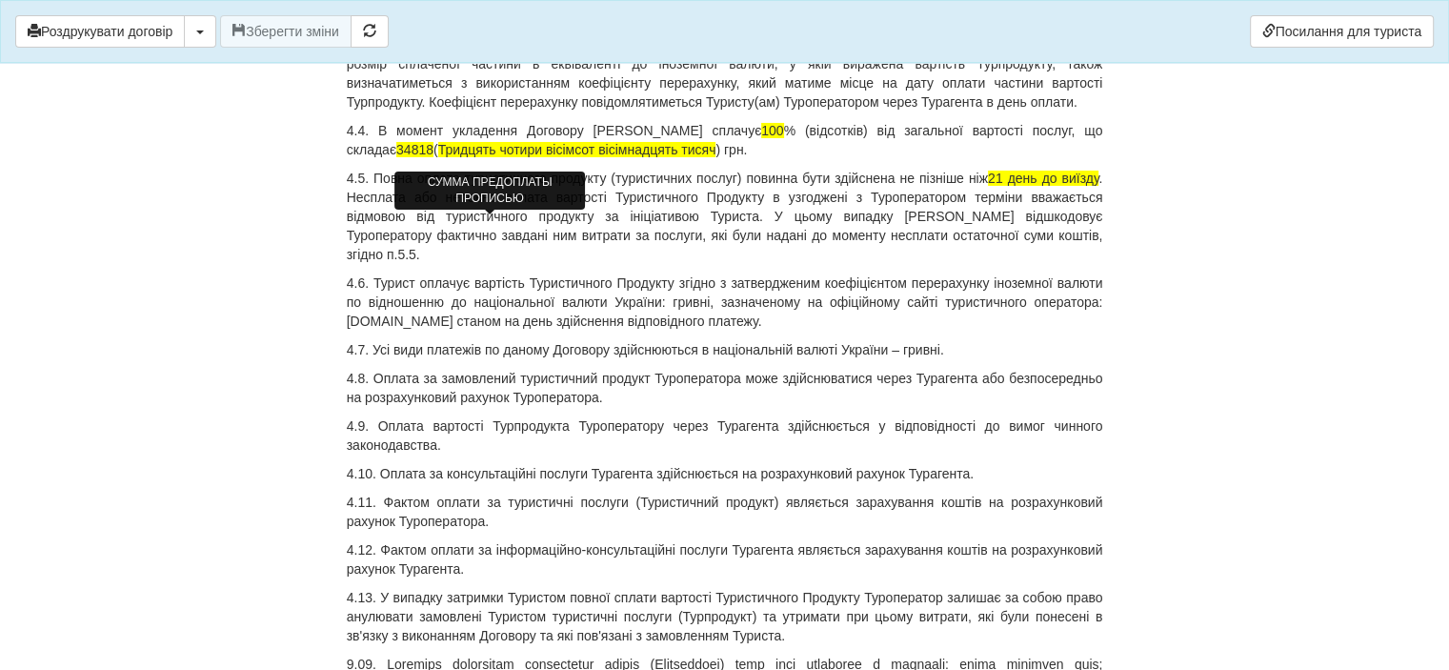
click at [618, 157] on span "Тридцять чотири вісімсот вісімнадцять тисяч" at bounding box center [577, 149] width 278 height 15
click at [620, 157] on span "Тридцять чотири вісімсот вісімнадцять тисяч" at bounding box center [577, 149] width 278 height 15
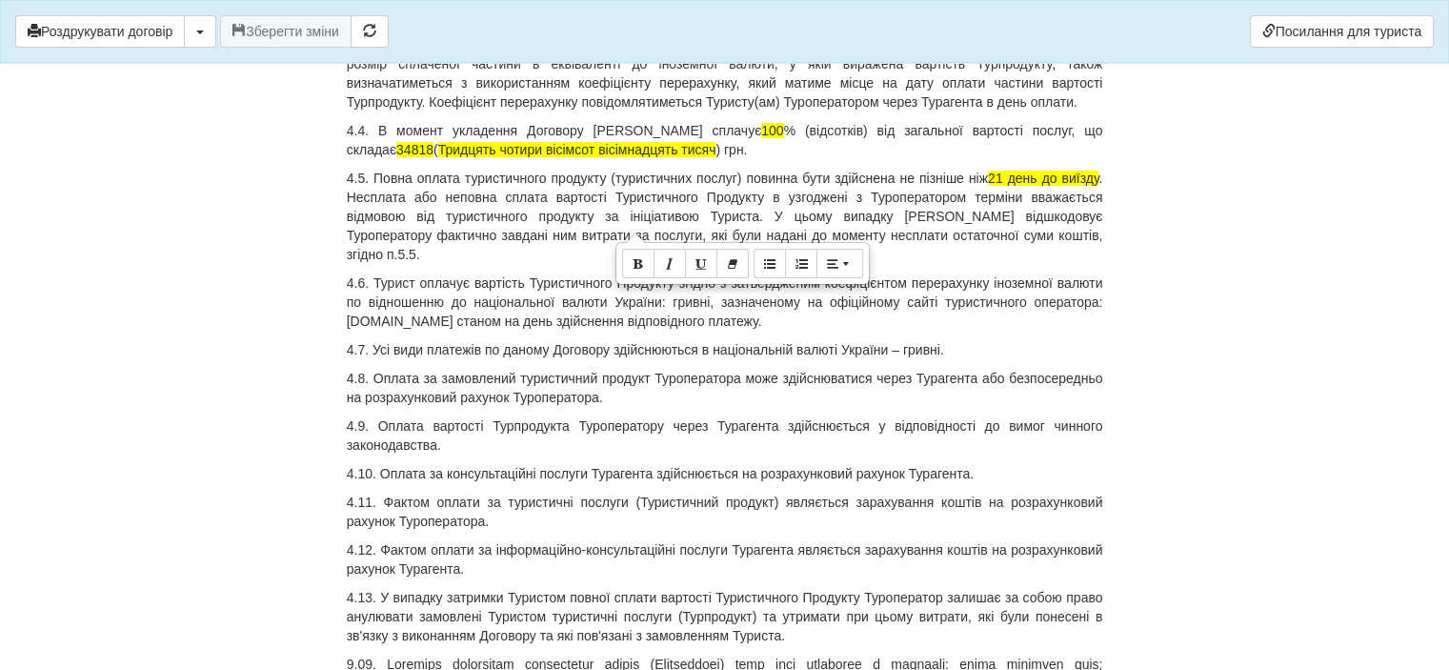
click at [632, 159] on p "4.4. В момент укладення Договору Турист сплачує 100 % (відсотків) від загальної…" at bounding box center [725, 140] width 756 height 38
click at [631, 159] on p "4.4. В момент укладення Договору Турист сплачує 100 % (відсотків) від загальної…" at bounding box center [725, 140] width 756 height 38
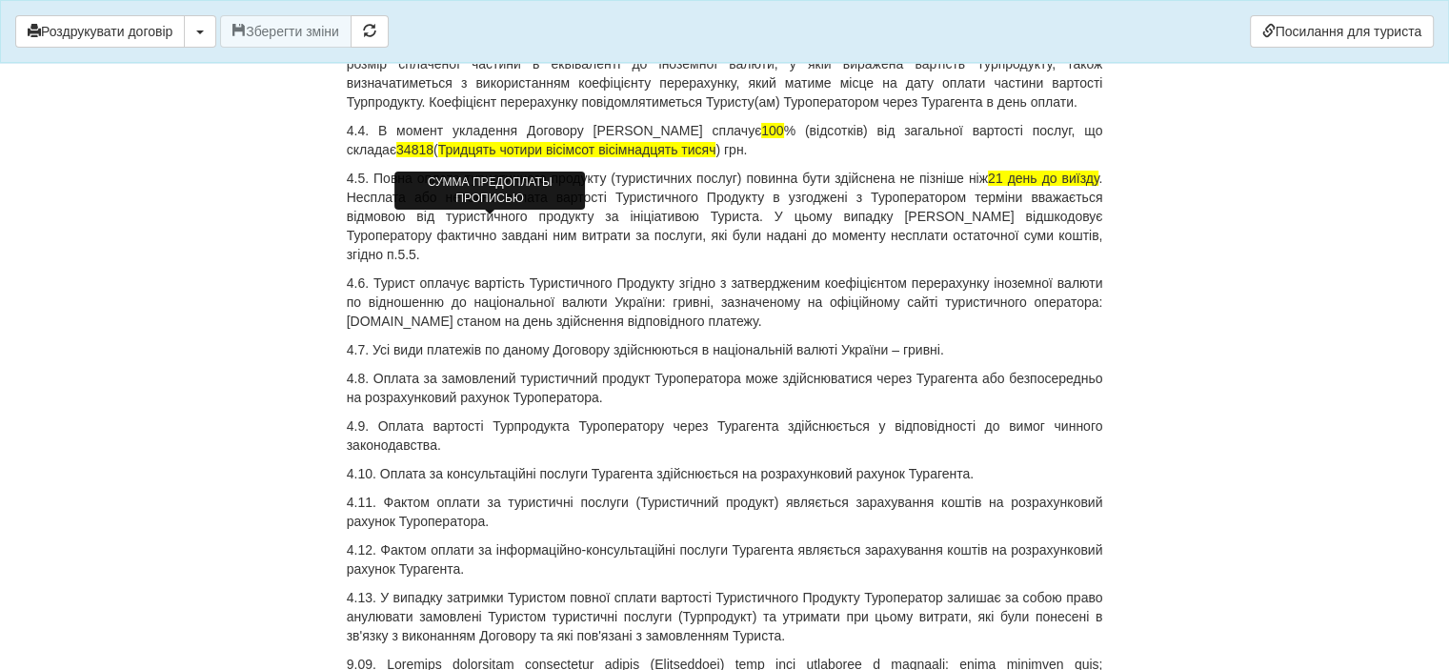
click at [626, 157] on span "Тридцять чотири вісімсот вісімнадцять тисяч" at bounding box center [577, 149] width 278 height 15
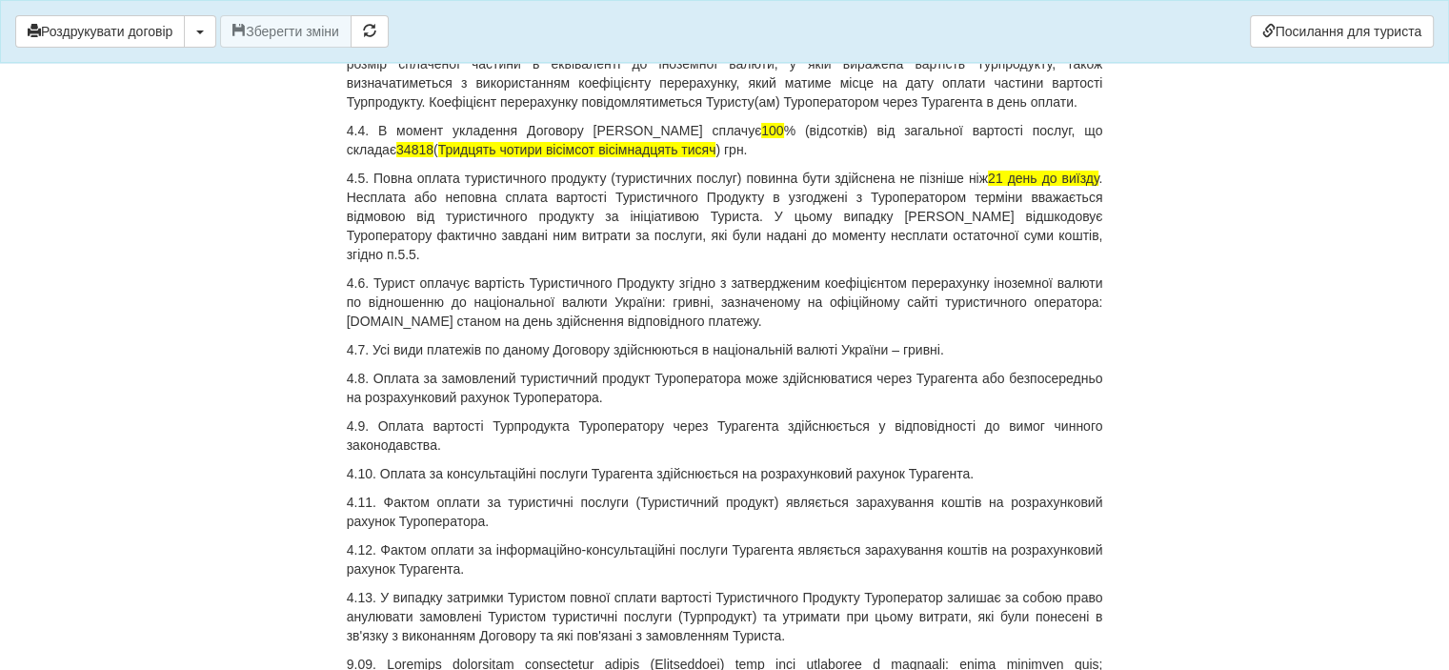
click at [630, 159] on p "4.4. В момент укладення Договору Турист сплачує 100 % (відсотків) від загальної…" at bounding box center [725, 140] width 756 height 38
click at [671, 159] on p "4.4. В момент укладення Договору Турист сплачує 100 % (відсотків) від загальної…" at bounding box center [725, 140] width 756 height 38
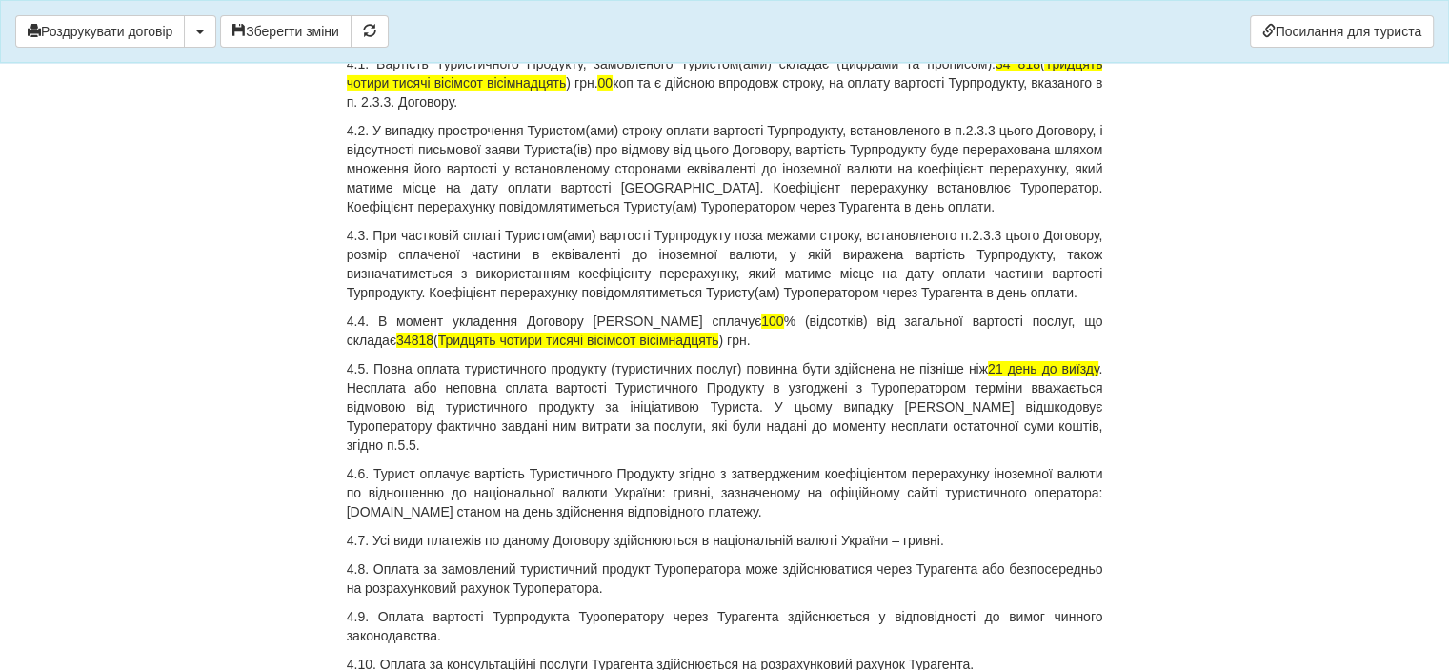
scroll to position [6573, 0]
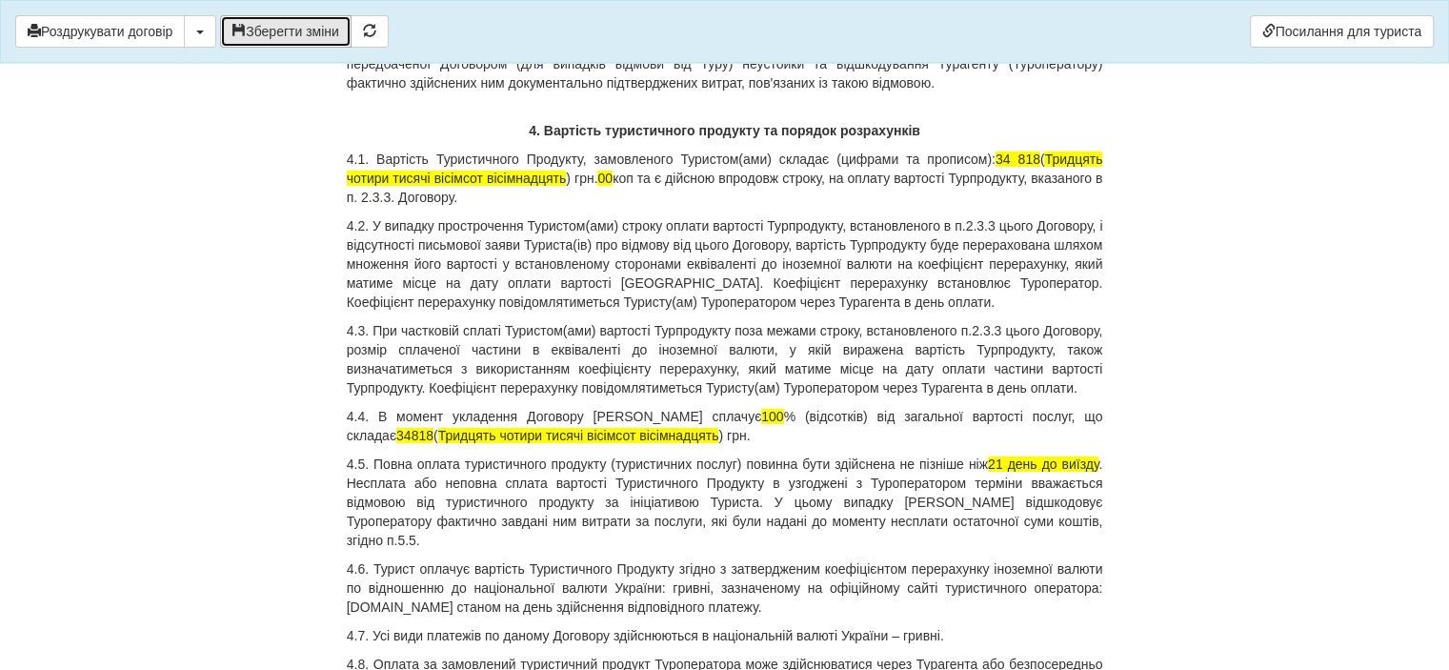
click at [302, 31] on button "Зберегти зміни" at bounding box center [285, 31] width 131 height 32
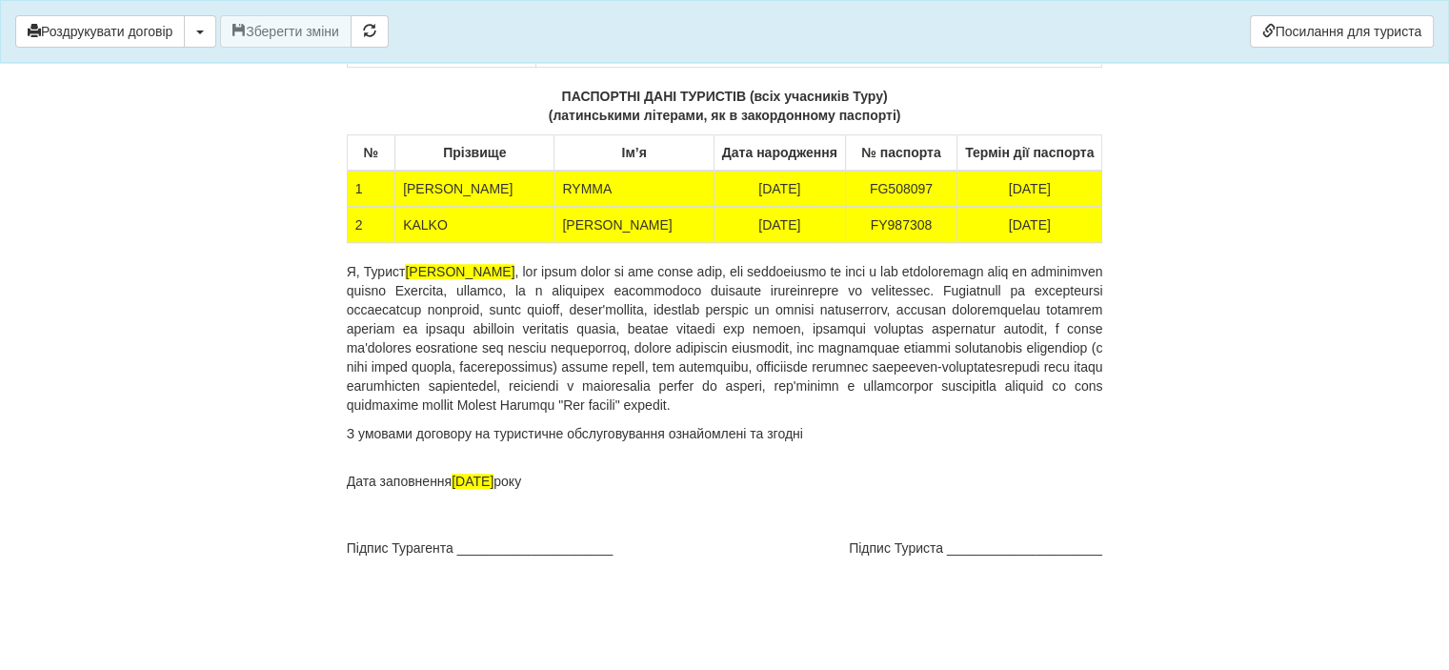
scroll to position [15800, 0]
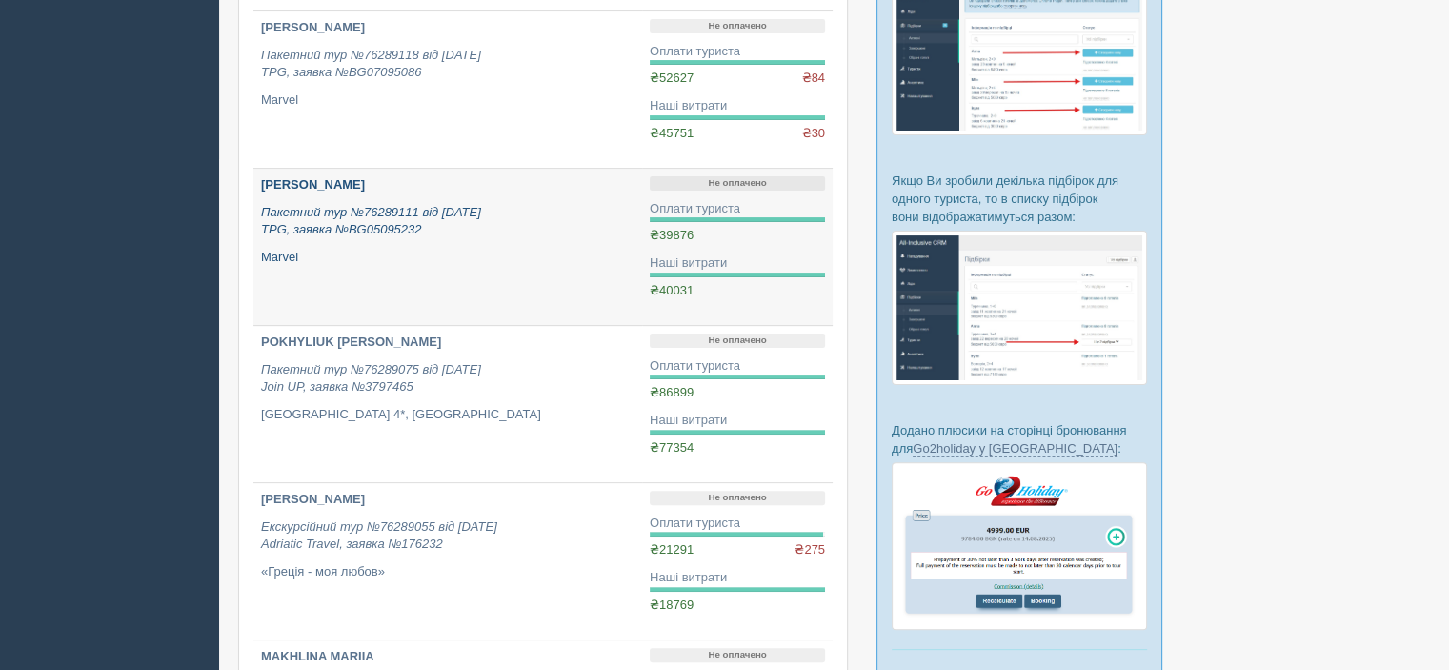
scroll to position [572, 0]
